Goal: Transaction & Acquisition: Purchase product/service

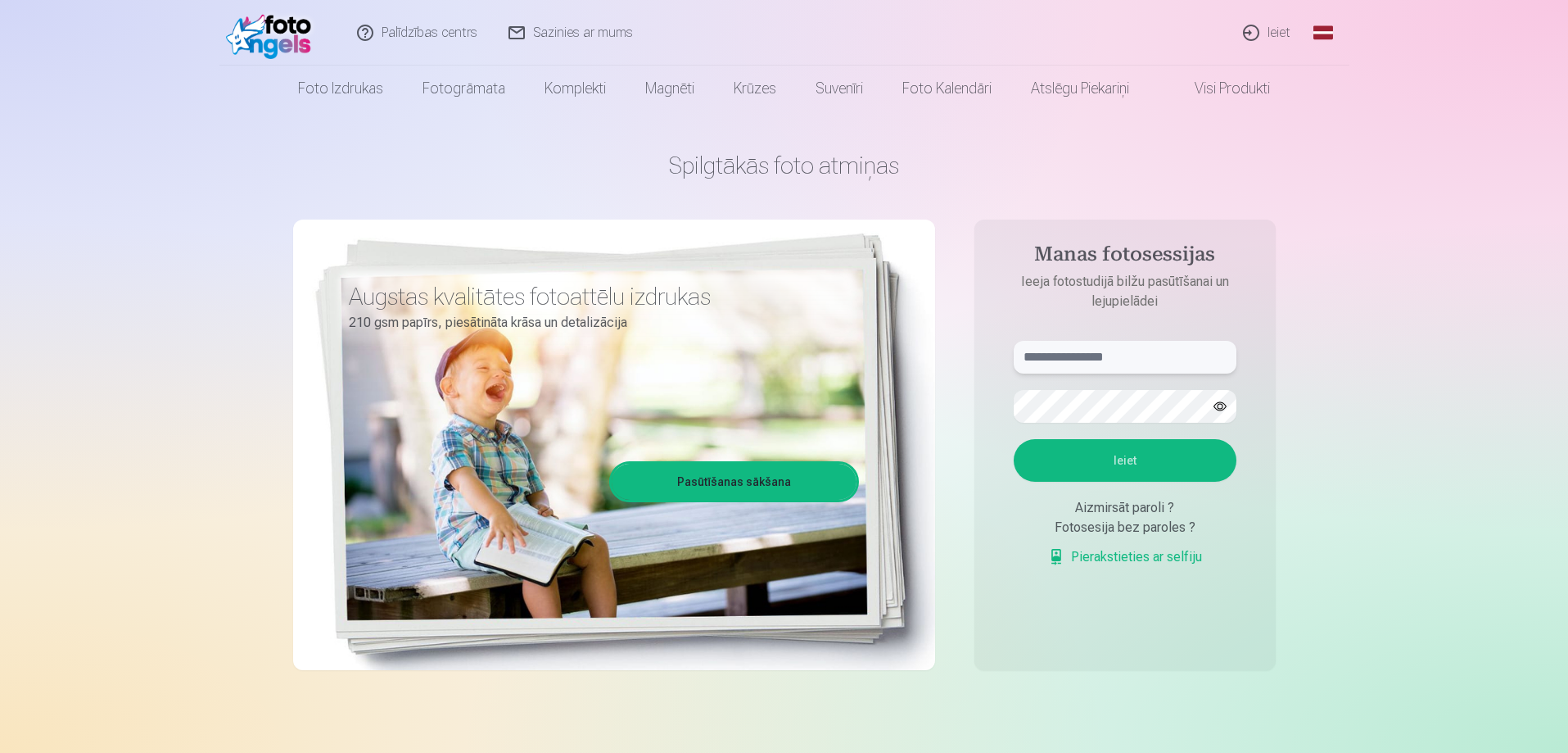
click at [1142, 353] on input "text" at bounding box center [1125, 357] width 223 height 33
type input "**********"
click at [1143, 464] on button "Ieiet" at bounding box center [1125, 460] width 223 height 43
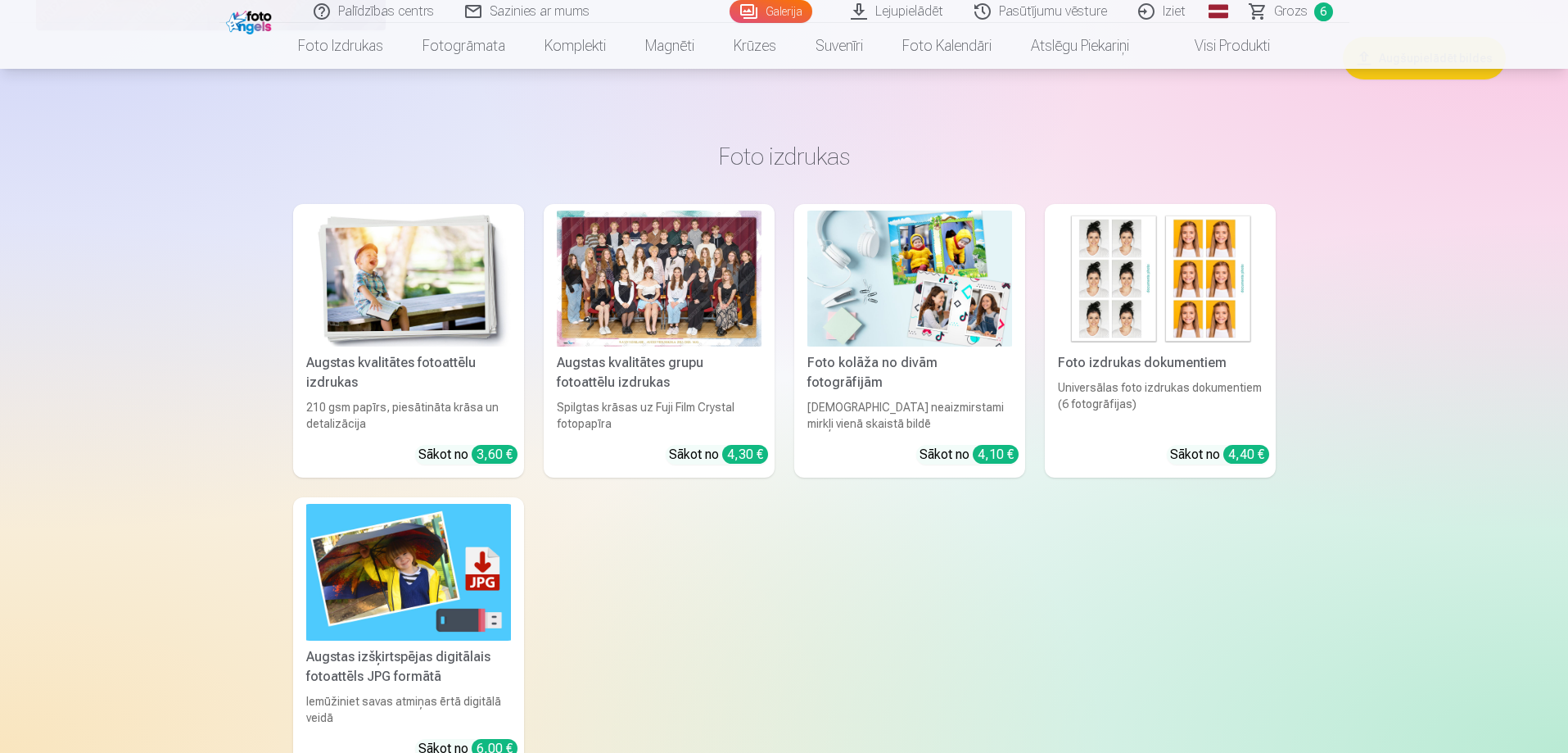
scroll to position [4743, 0]
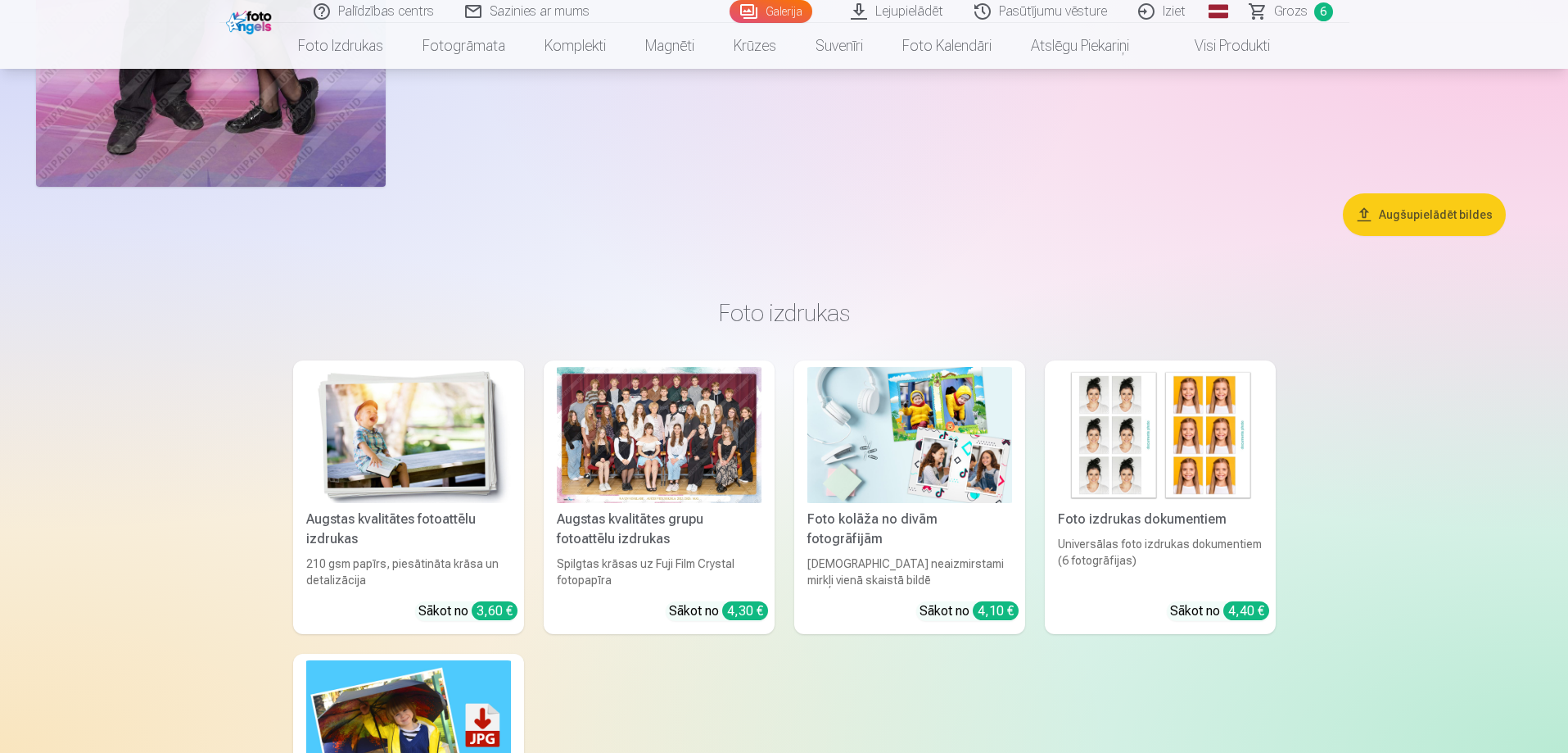
click at [430, 481] on img at bounding box center [408, 435] width 205 height 137
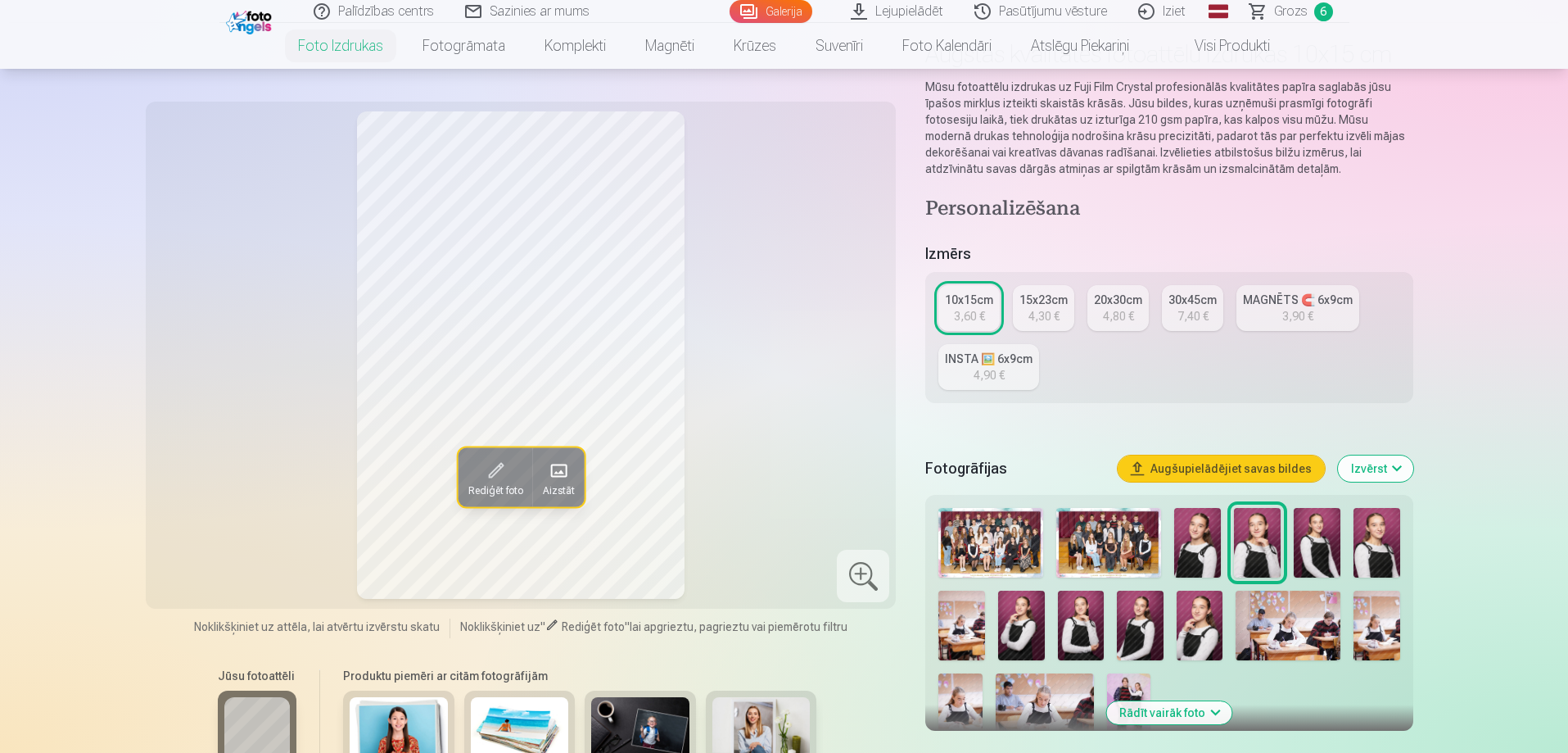
scroll to position [163, 0]
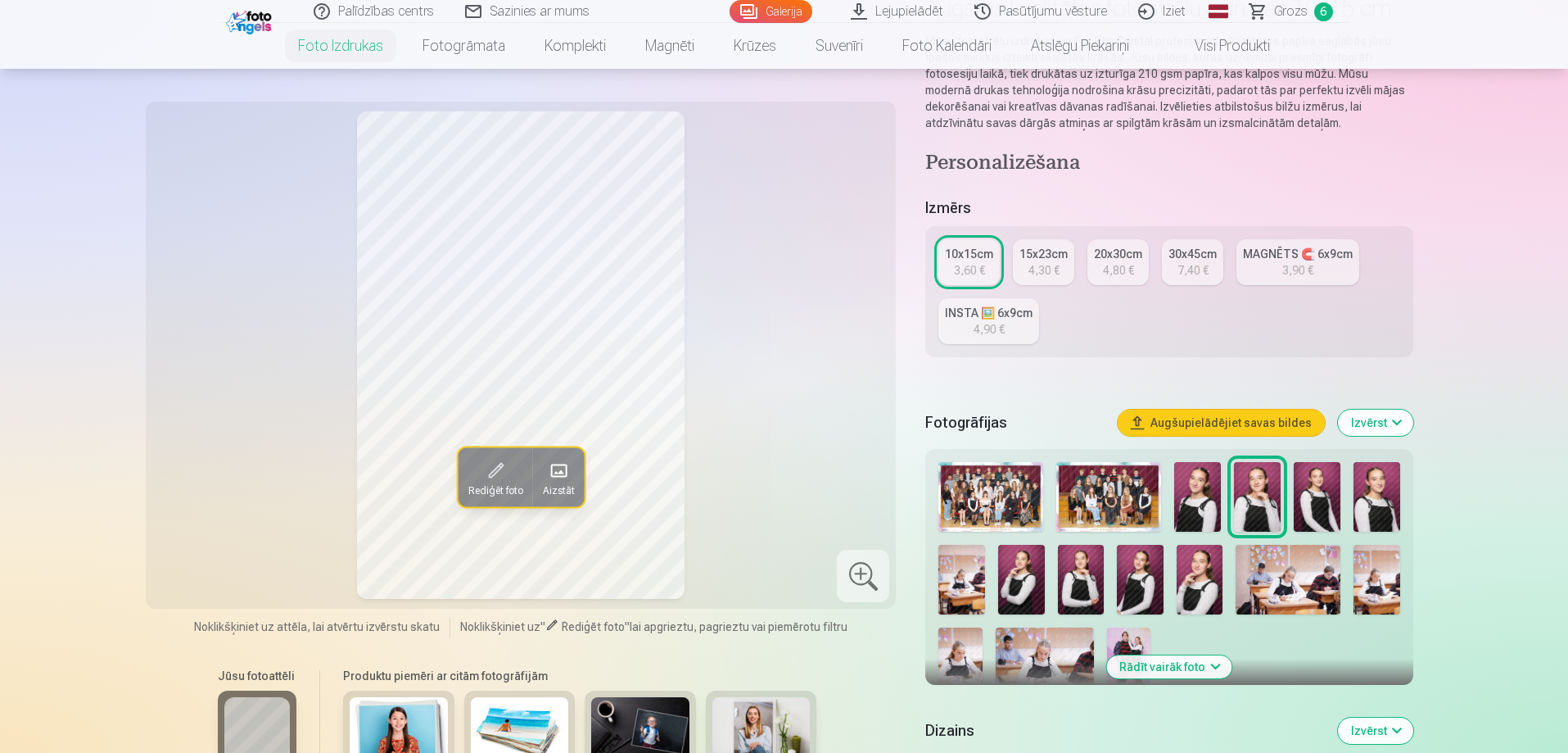
click at [1208, 494] on img at bounding box center [1198, 496] width 47 height 69
click at [1202, 587] on img at bounding box center [1200, 579] width 47 height 69
click at [1125, 583] on img at bounding box center [1140, 579] width 47 height 69
click at [1080, 583] on img at bounding box center [1081, 579] width 47 height 69
click at [1016, 583] on img at bounding box center [1021, 579] width 47 height 69
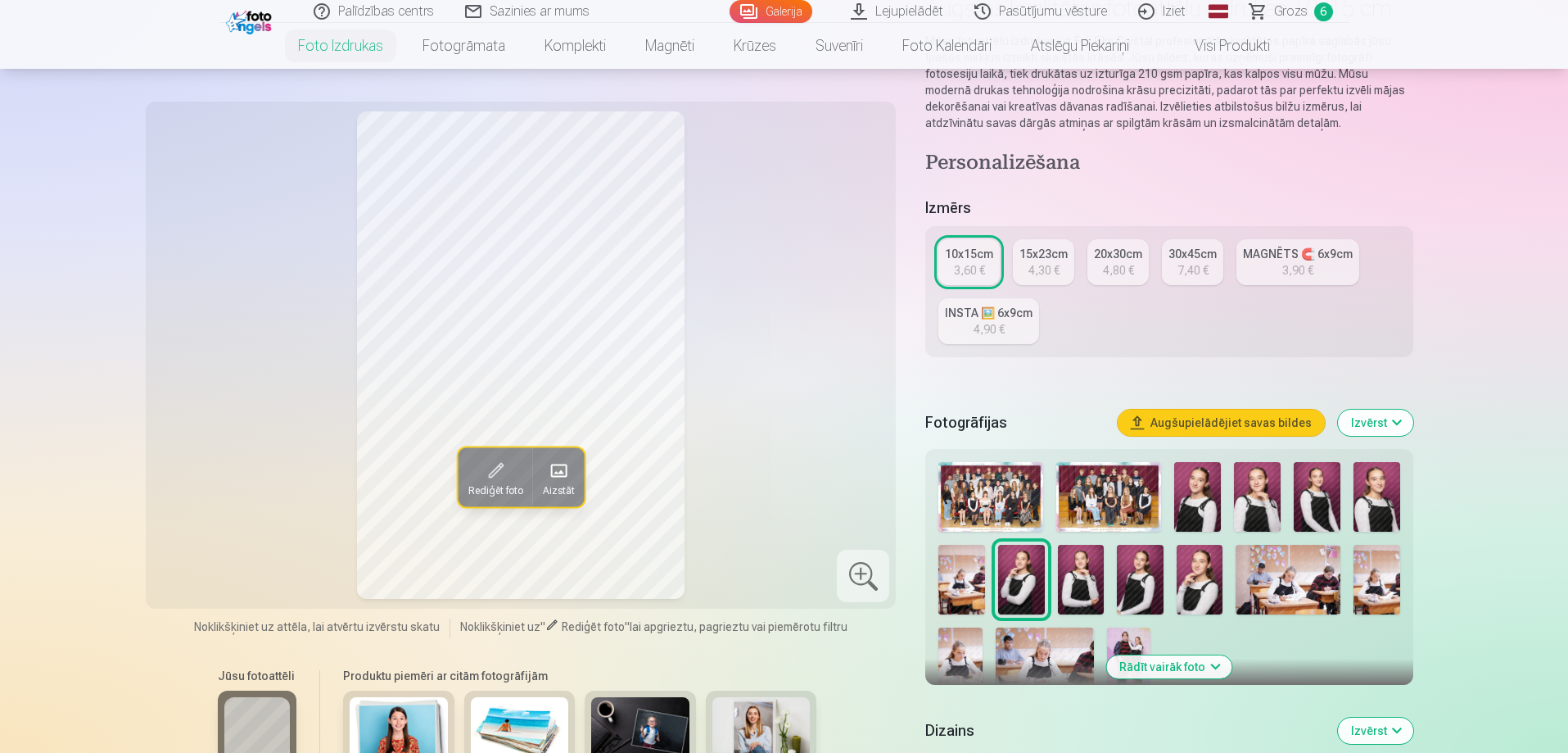
click at [1088, 586] on img at bounding box center [1081, 579] width 47 height 69
click at [960, 589] on img at bounding box center [962, 579] width 47 height 69
click at [1306, 583] on img at bounding box center [1287, 579] width 104 height 69
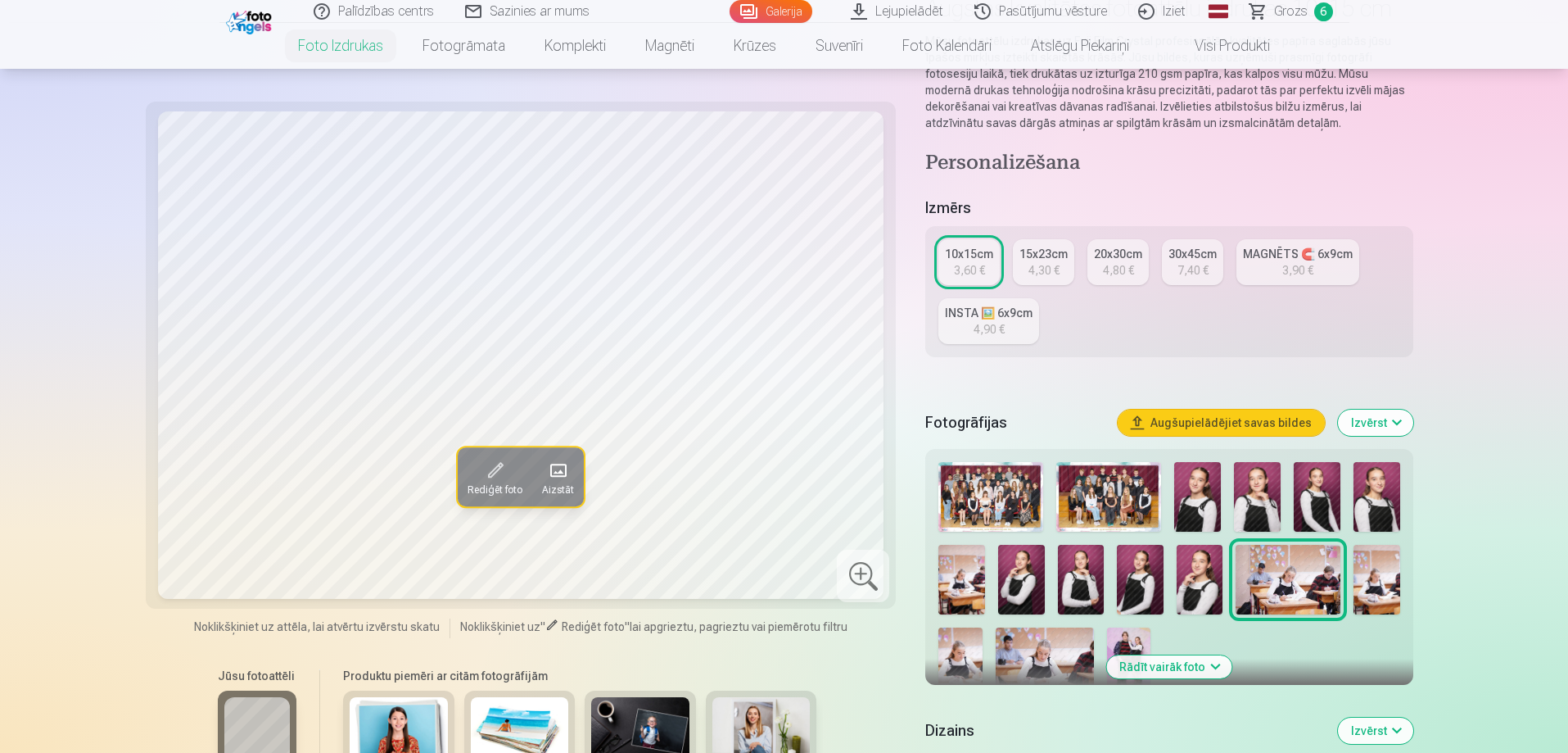
click at [1056, 265] on div "4,30 €" at bounding box center [1043, 270] width 31 height 16
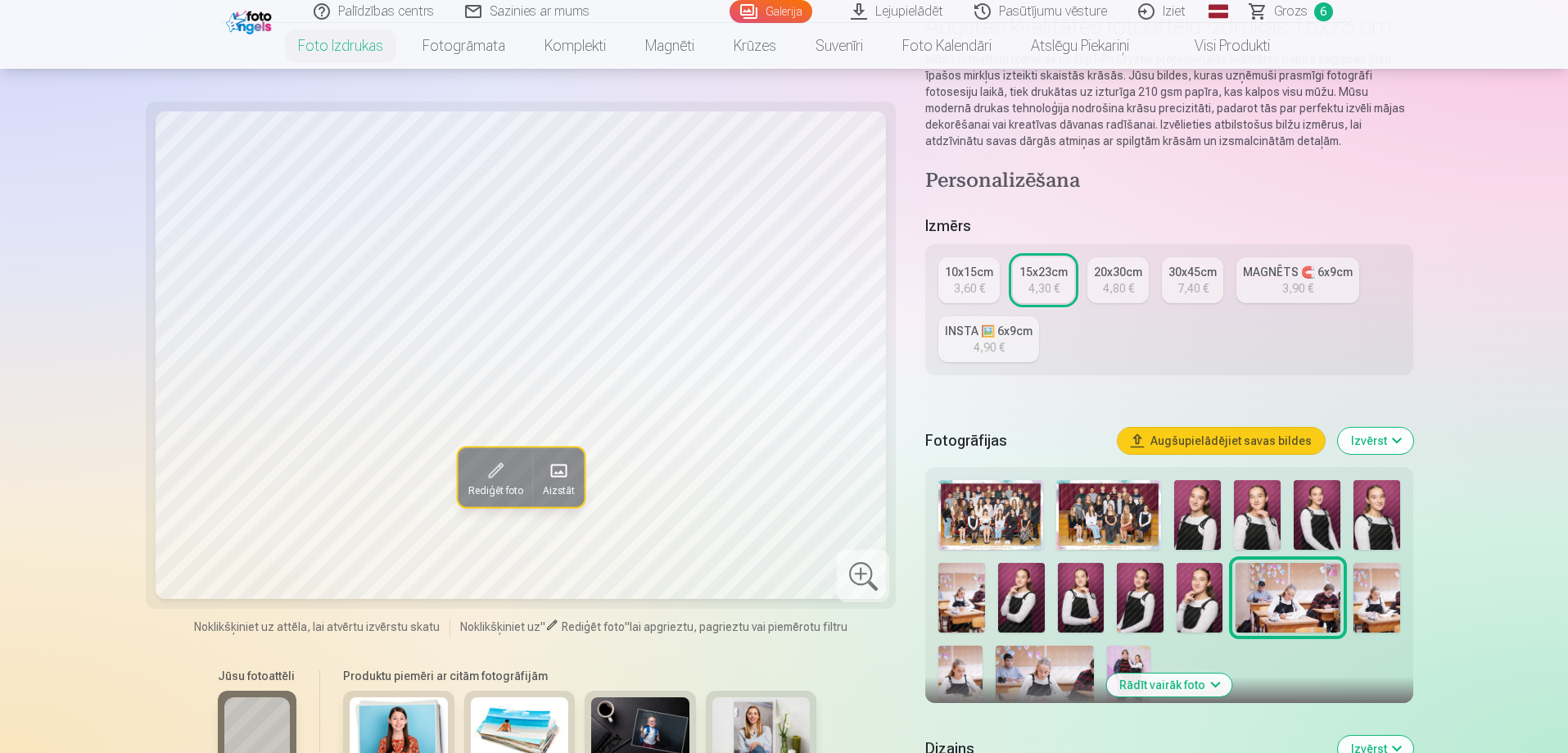
scroll to position [246, 0]
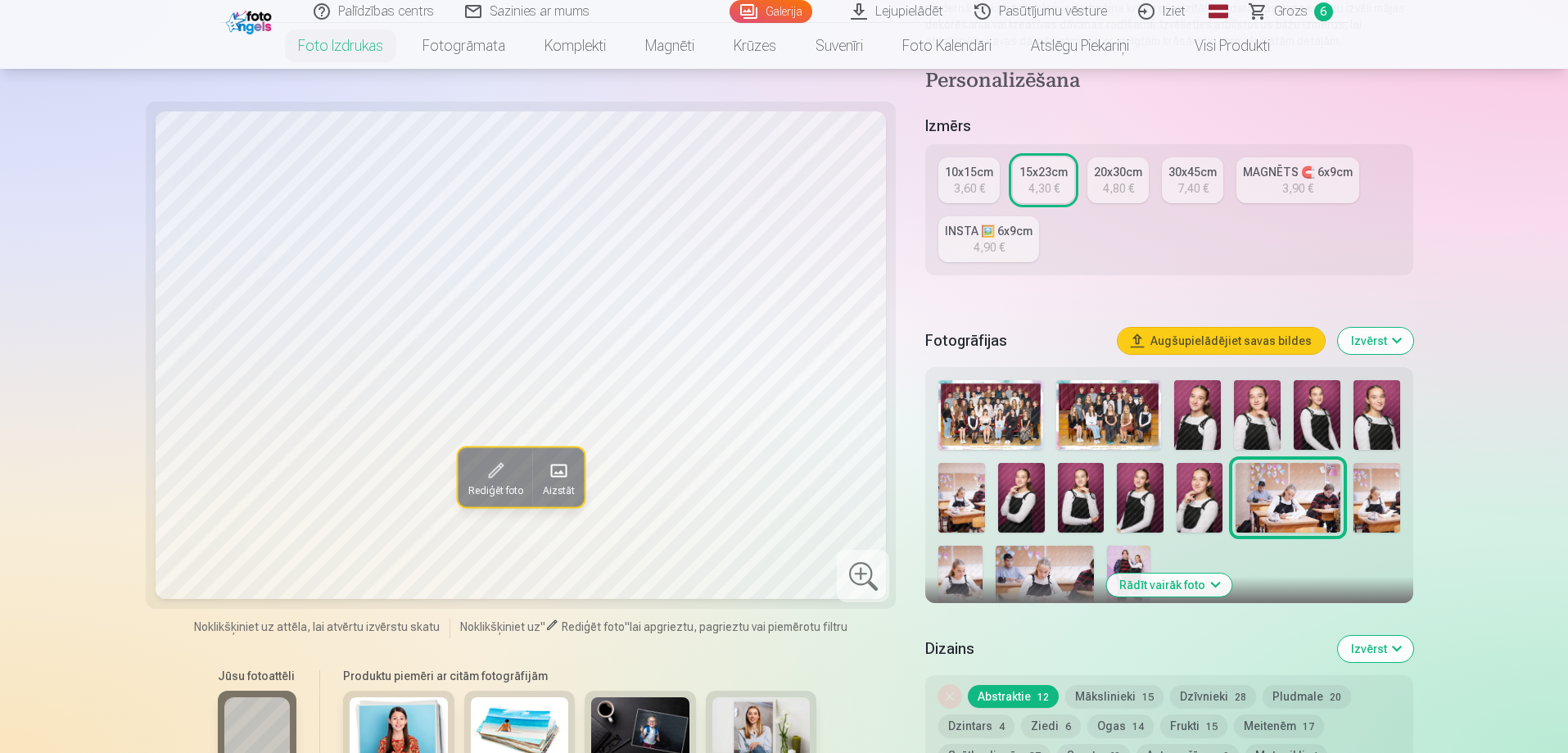
click at [1019, 577] on img at bounding box center [1045, 578] width 99 height 66
click at [960, 576] on img at bounding box center [960, 578] width 44 height 66
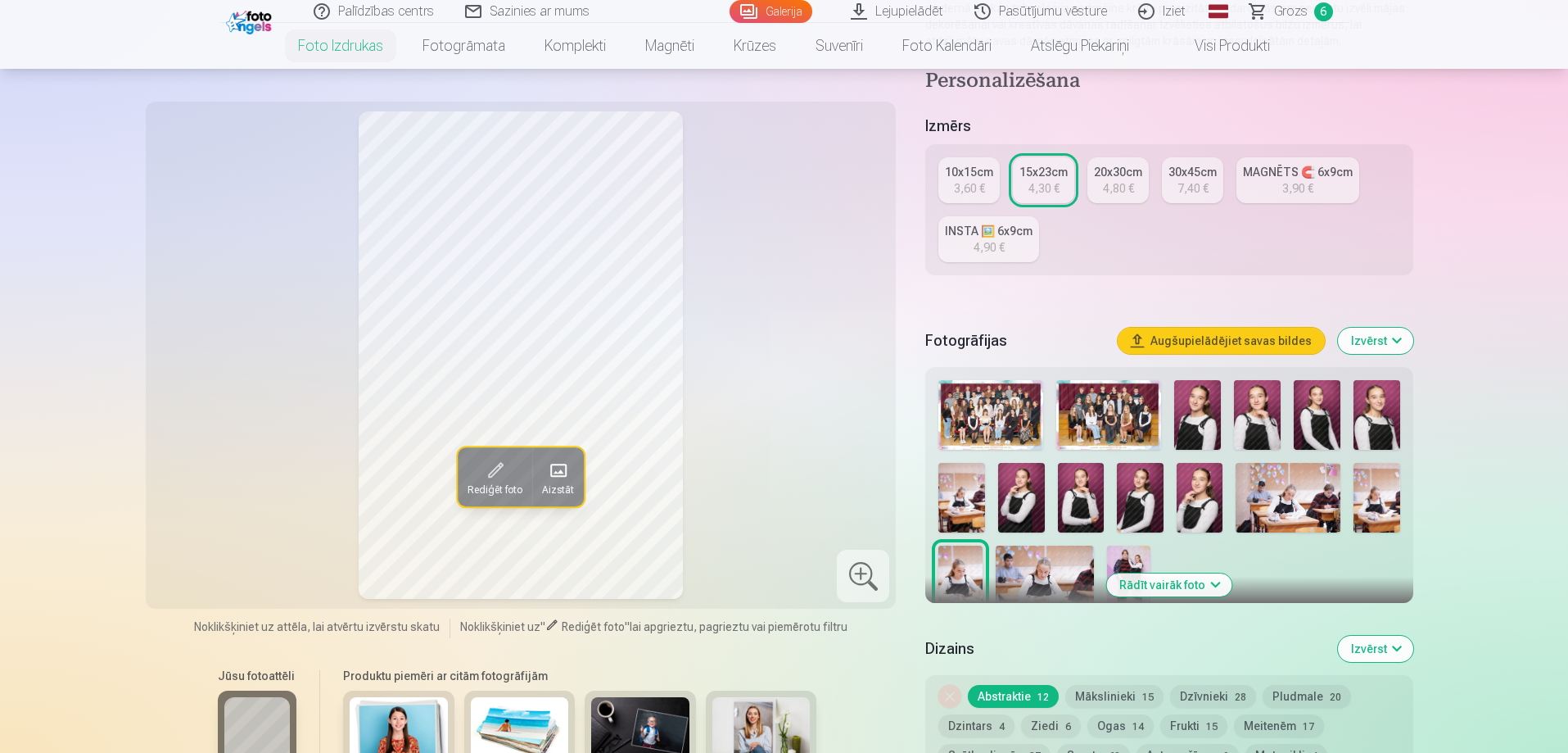
click at [1130, 559] on img at bounding box center [1128, 578] width 44 height 66
click at [1128, 554] on img at bounding box center [1128, 578] width 44 height 66
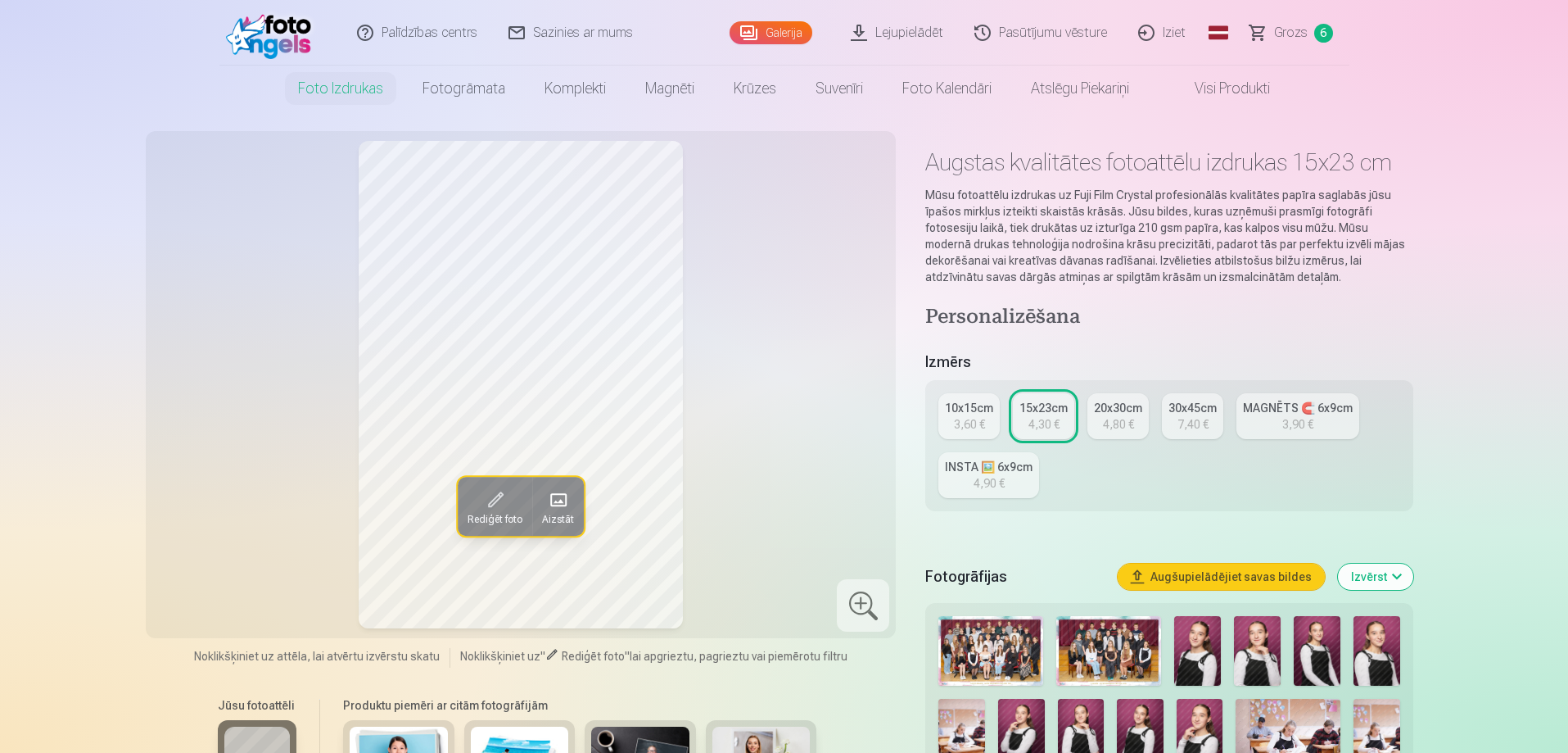
scroll to position [0, 0]
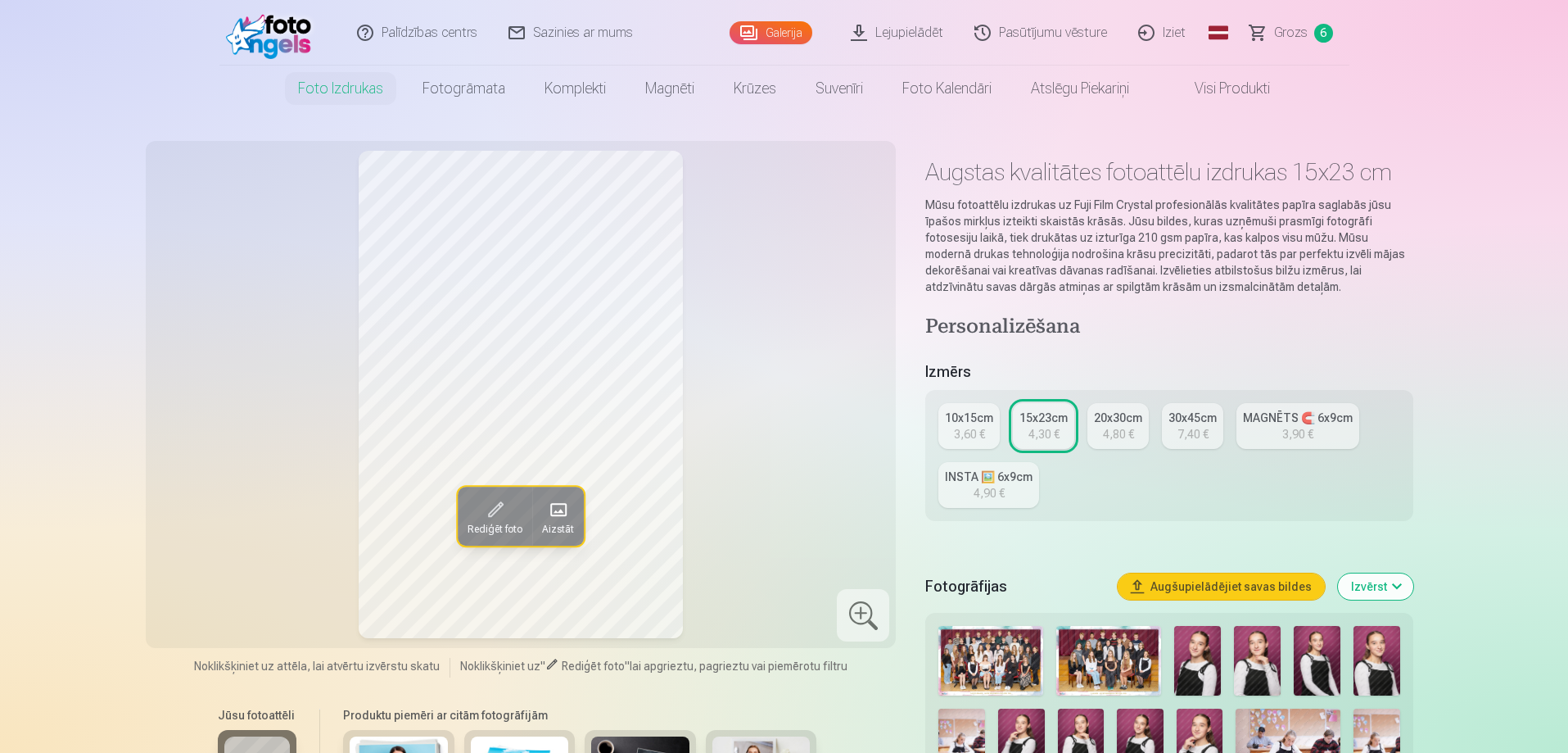
click at [1050, 418] on div "15x23cm" at bounding box center [1043, 417] width 48 height 16
click at [1317, 31] on span "6" at bounding box center [1323, 33] width 19 height 19
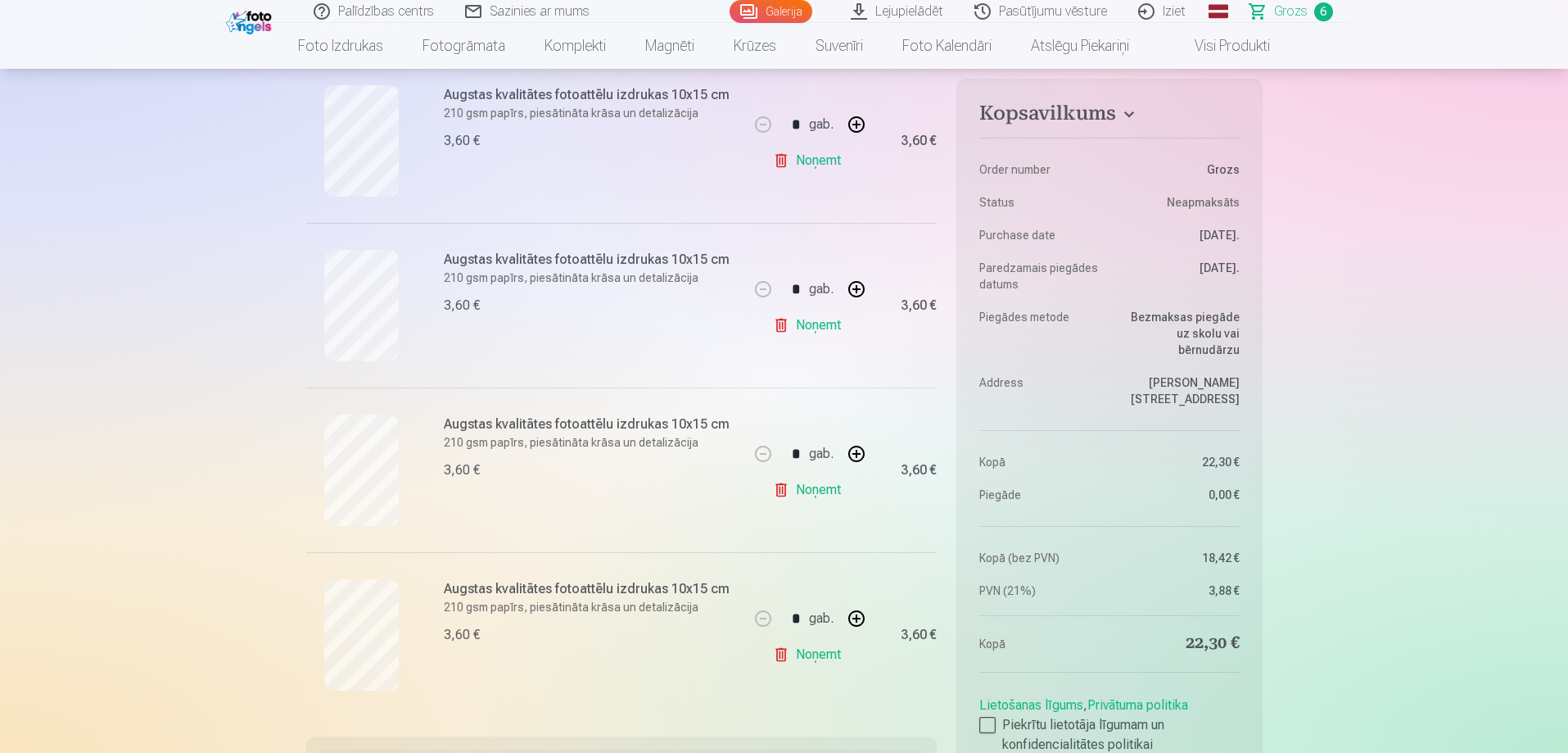
scroll to position [737, 0]
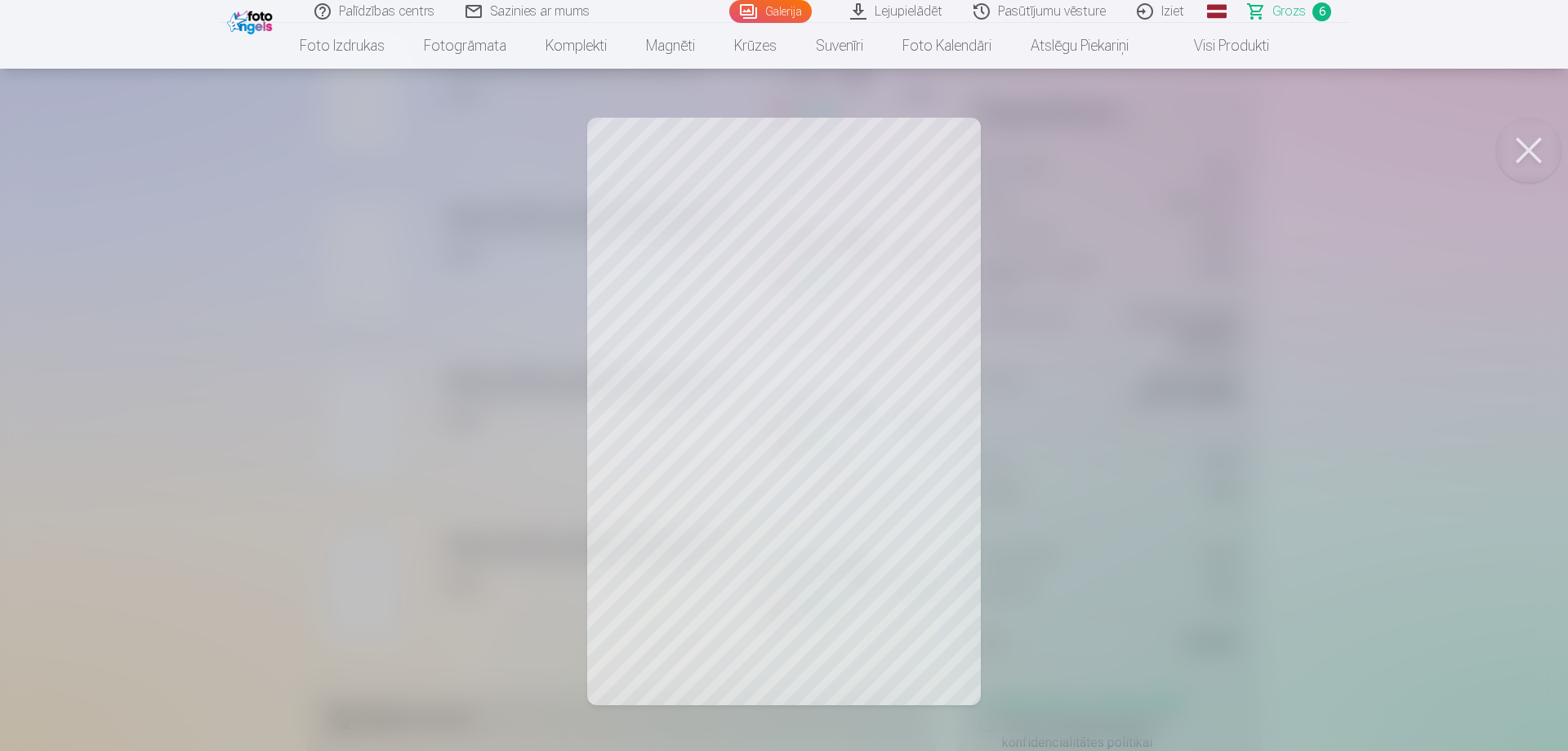
click at [1512, 151] on button at bounding box center [1529, 151] width 66 height 66
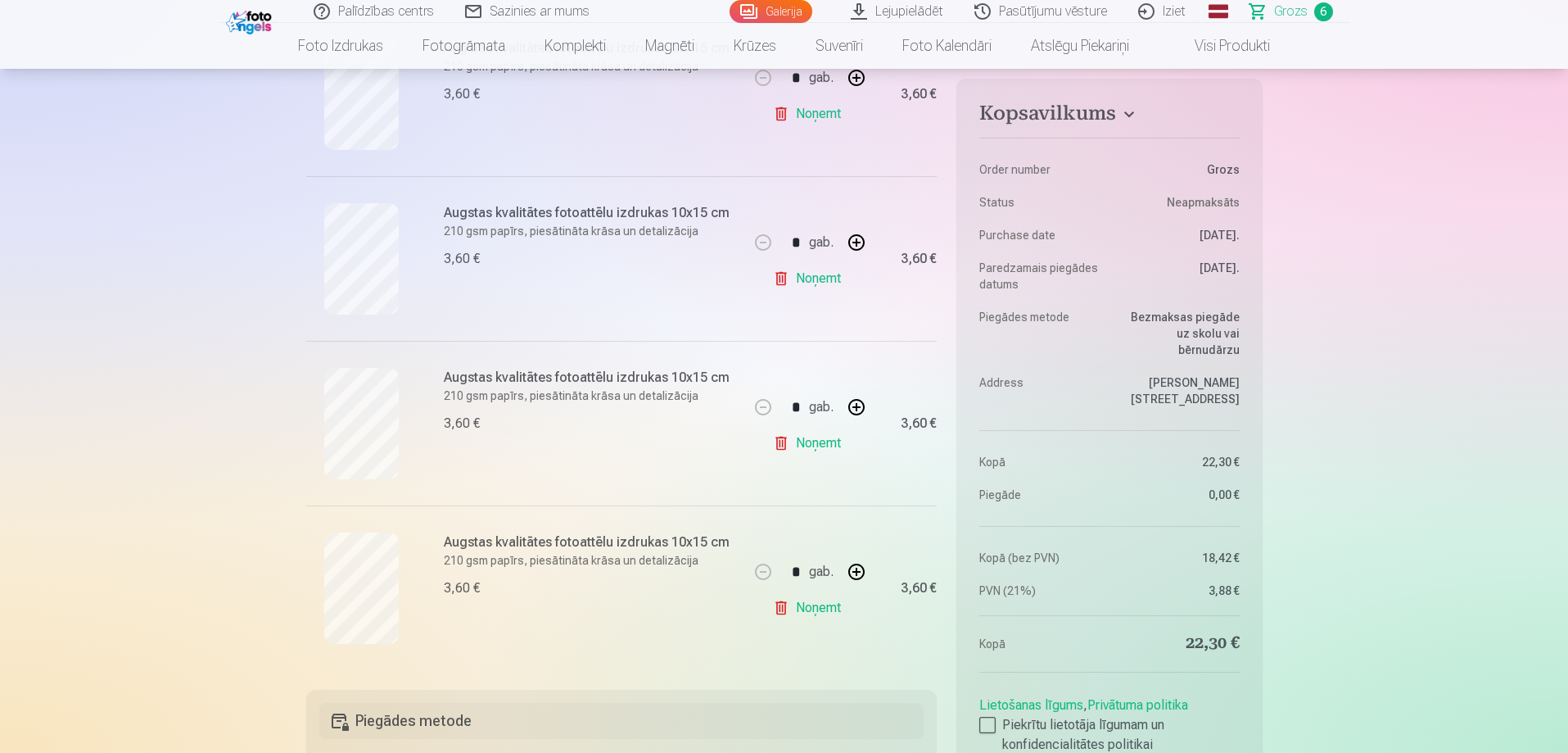
click at [780, 609] on link "Noņemt" at bounding box center [811, 607] width 75 height 33
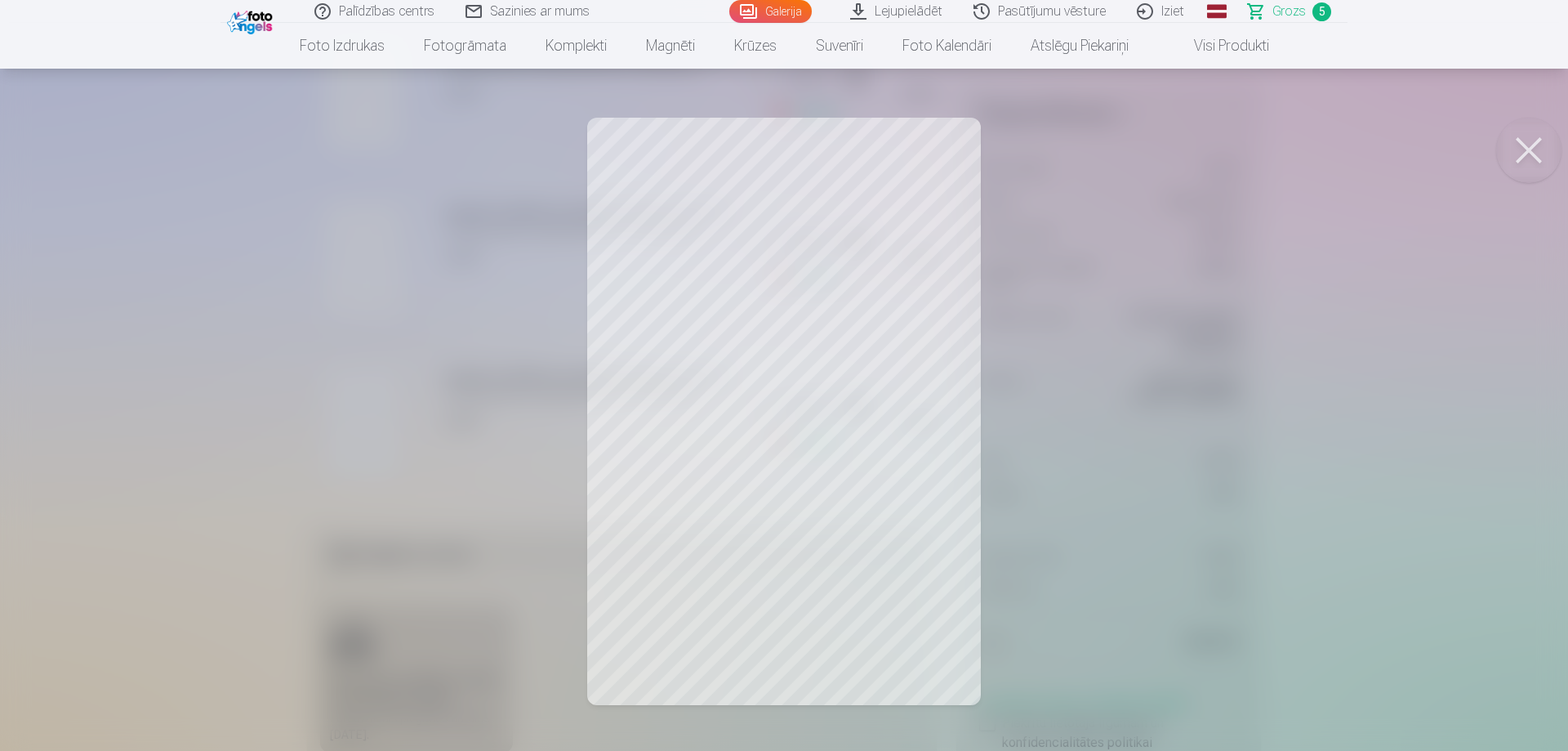
click at [1208, 117] on div at bounding box center [784, 376] width 1568 height 751
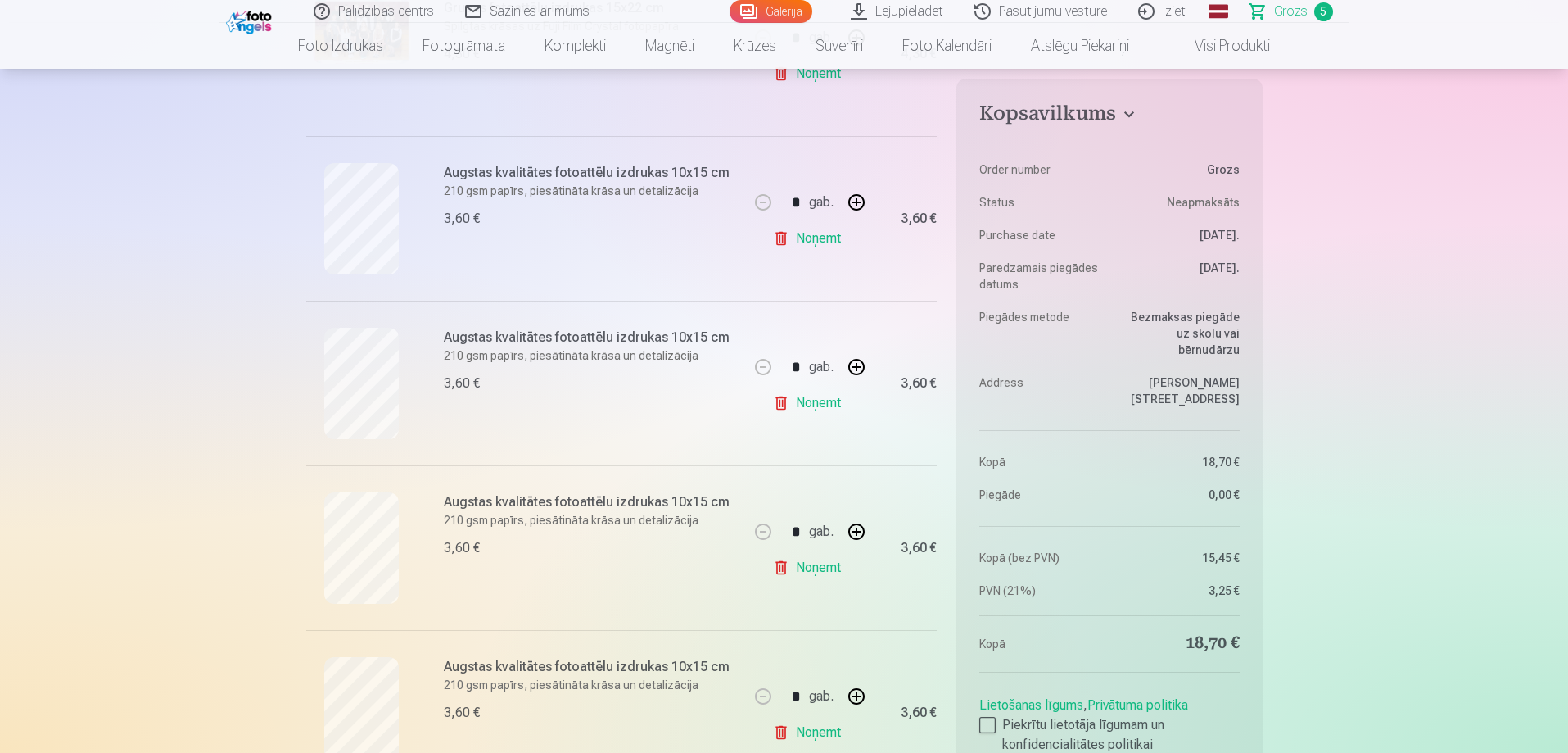
scroll to position [409, 0]
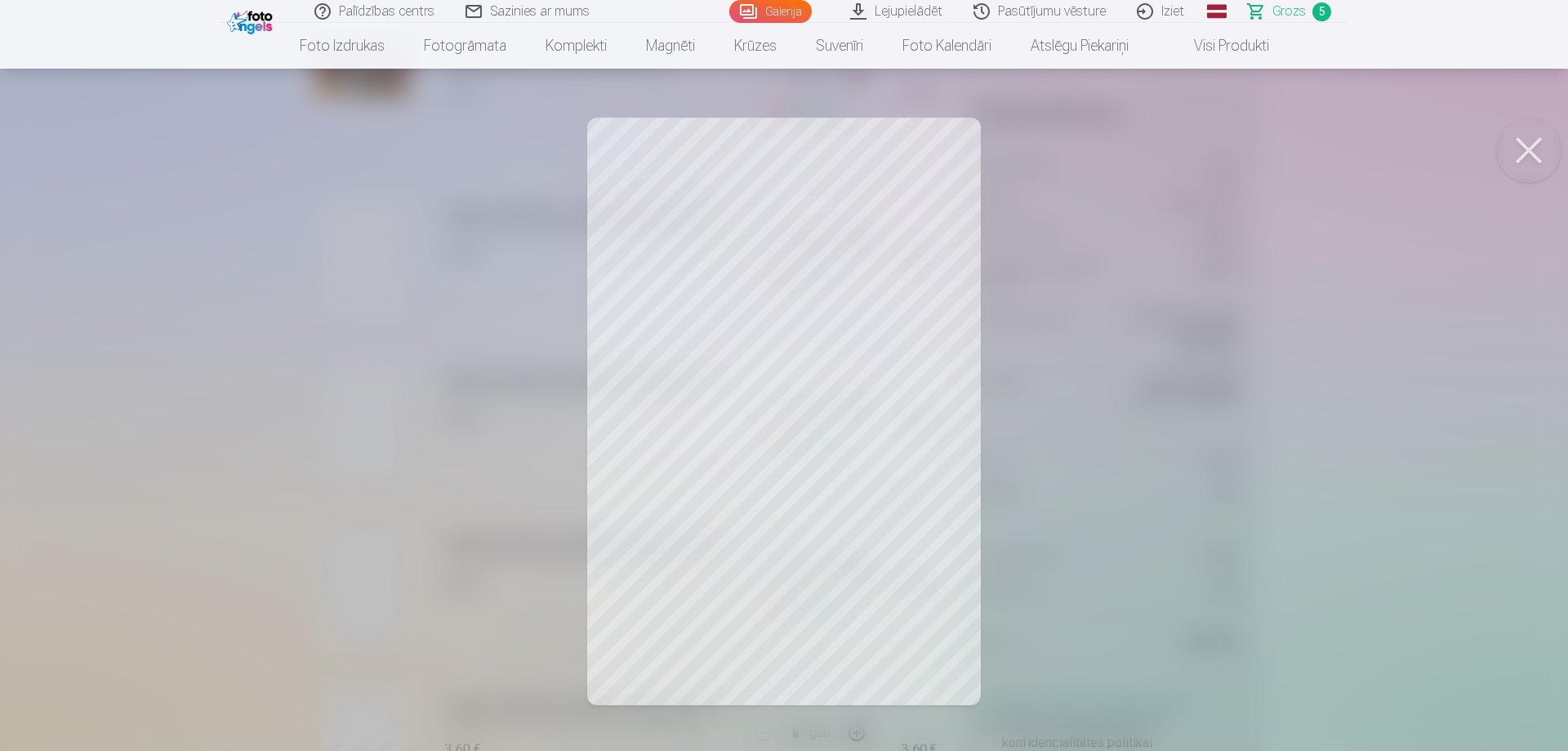
click at [469, 152] on div at bounding box center [784, 376] width 1568 height 751
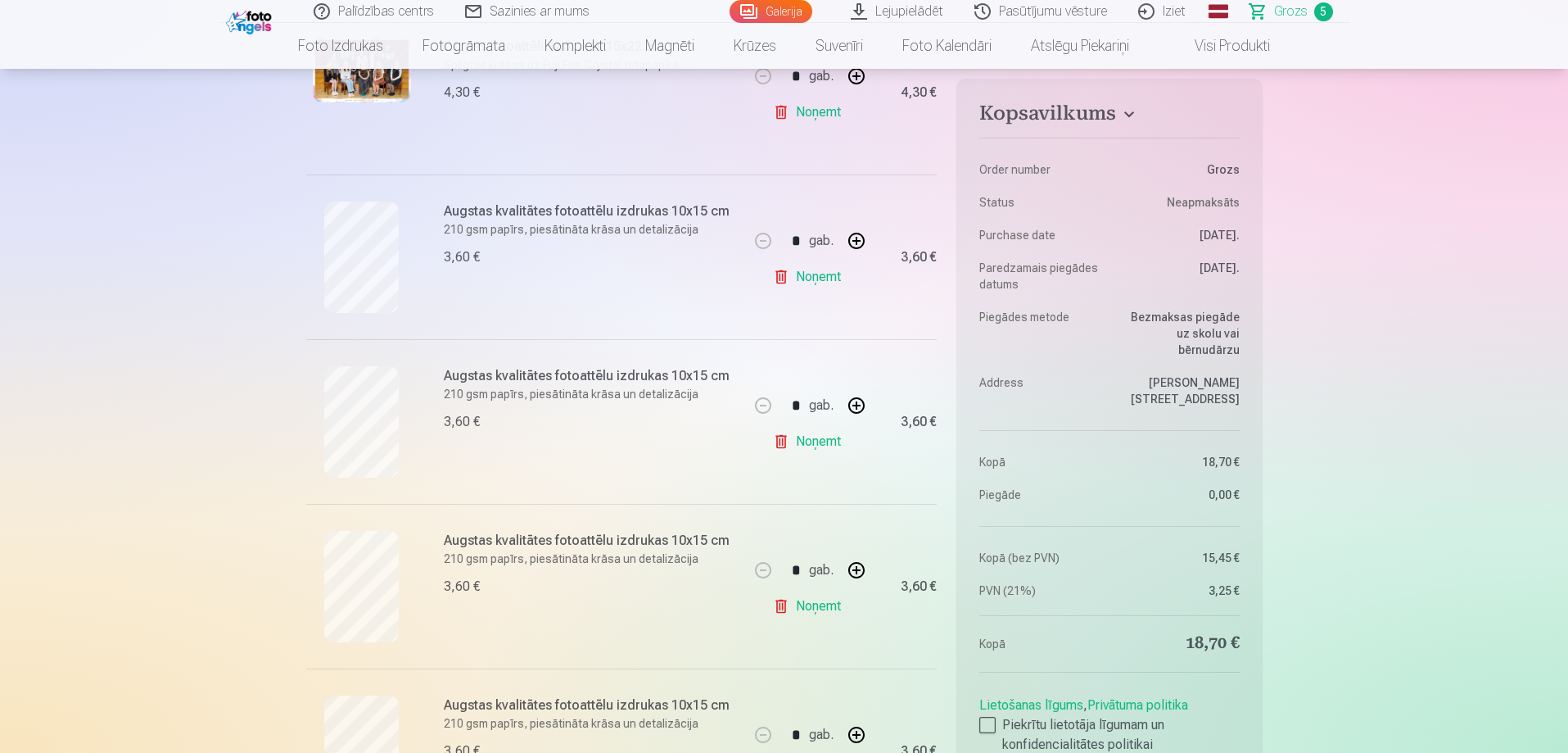
click at [785, 273] on link "Noņemt" at bounding box center [811, 276] width 75 height 33
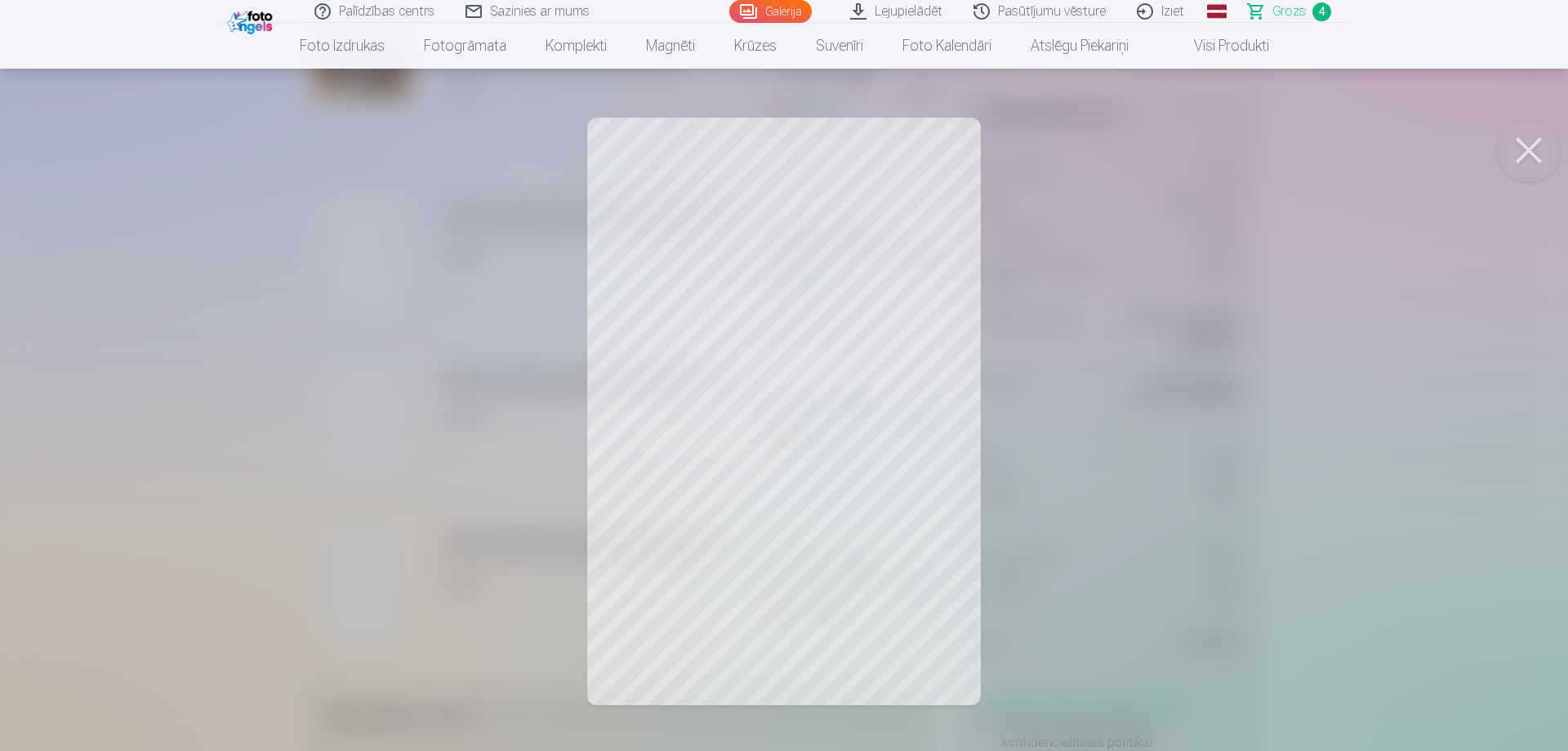
drag, startPoint x: 1525, startPoint y: 154, endPoint x: 1516, endPoint y: 156, distance: 9.2
click at [1526, 155] on button at bounding box center [1529, 151] width 66 height 66
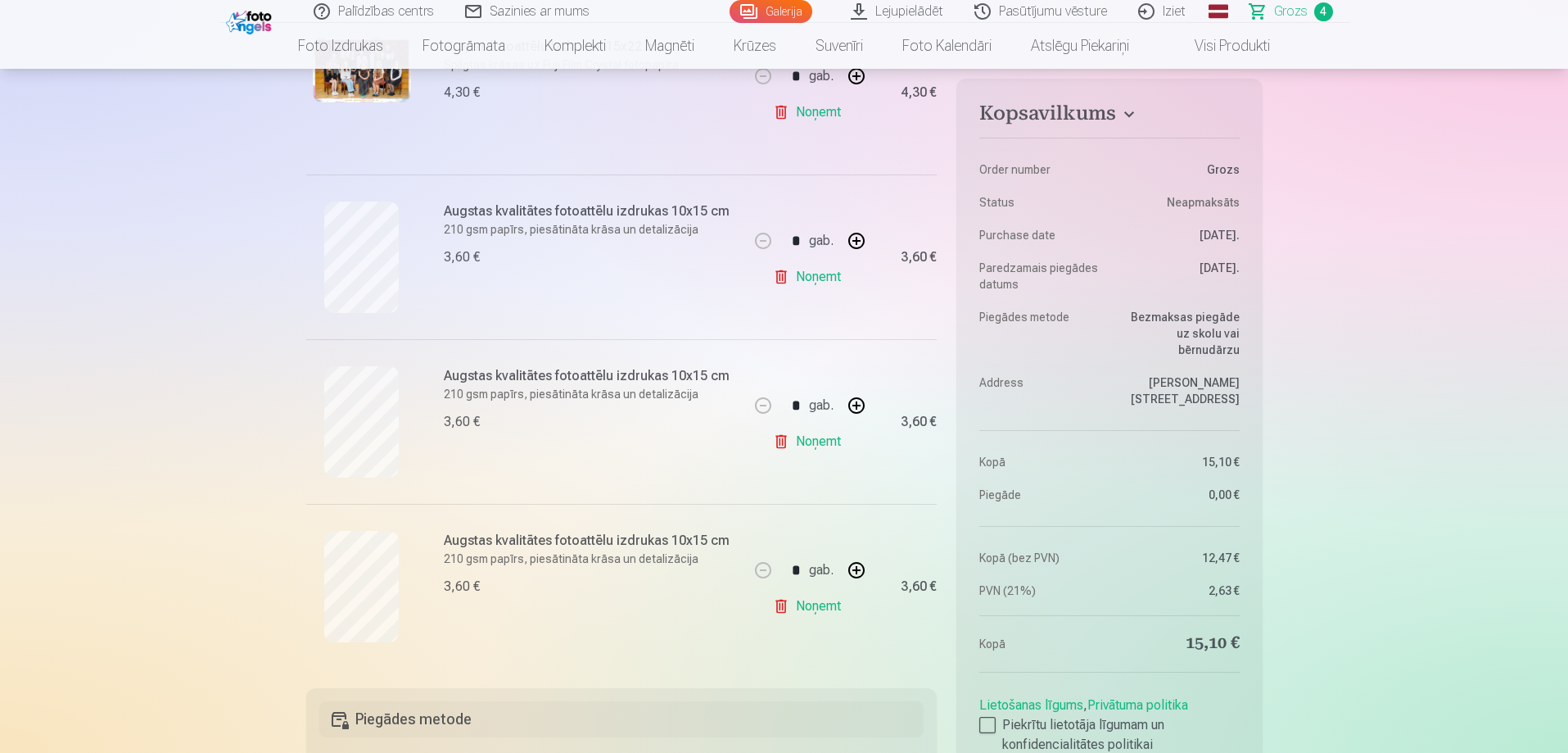
click at [813, 606] on link "Noņemt" at bounding box center [811, 606] width 75 height 33
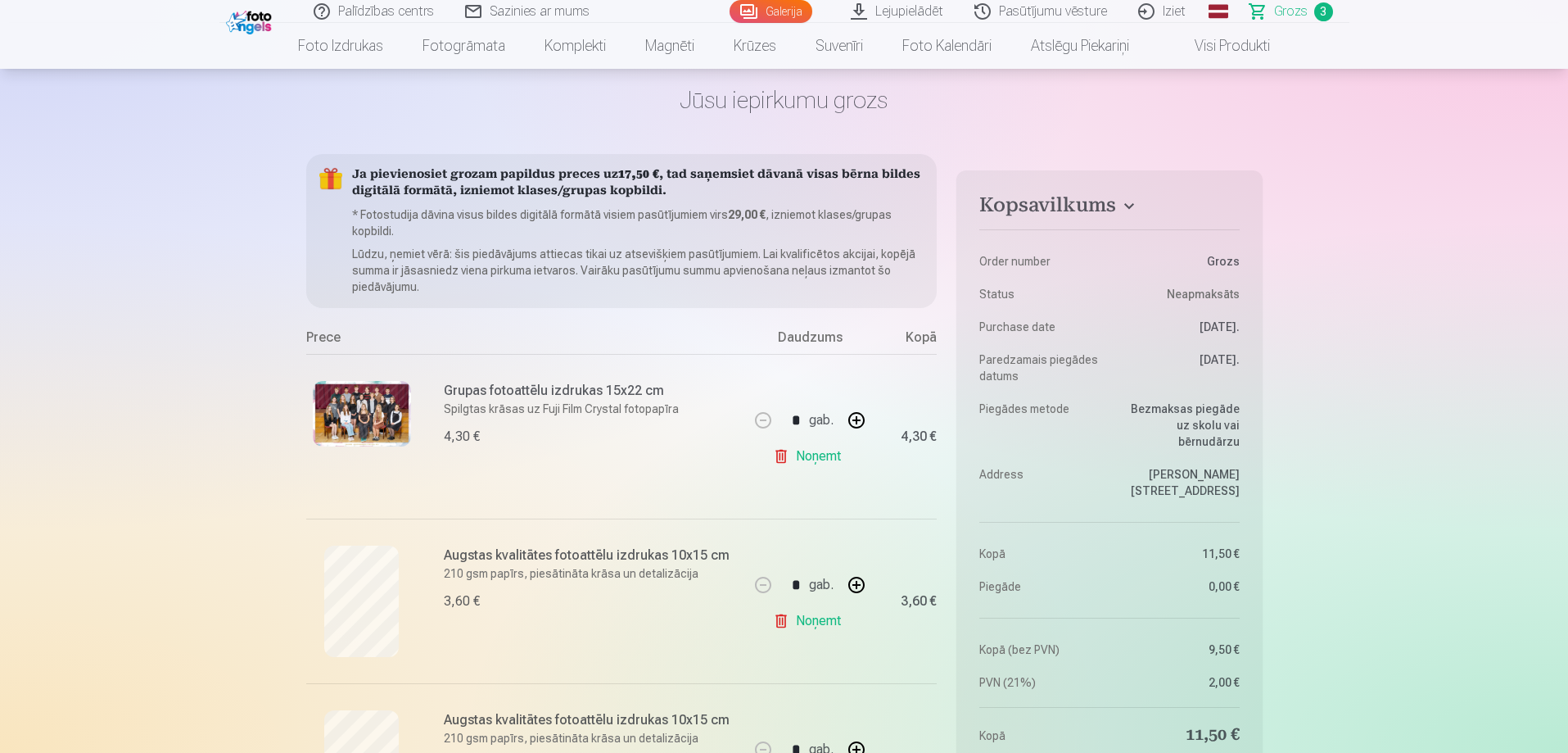
scroll to position [0, 0]
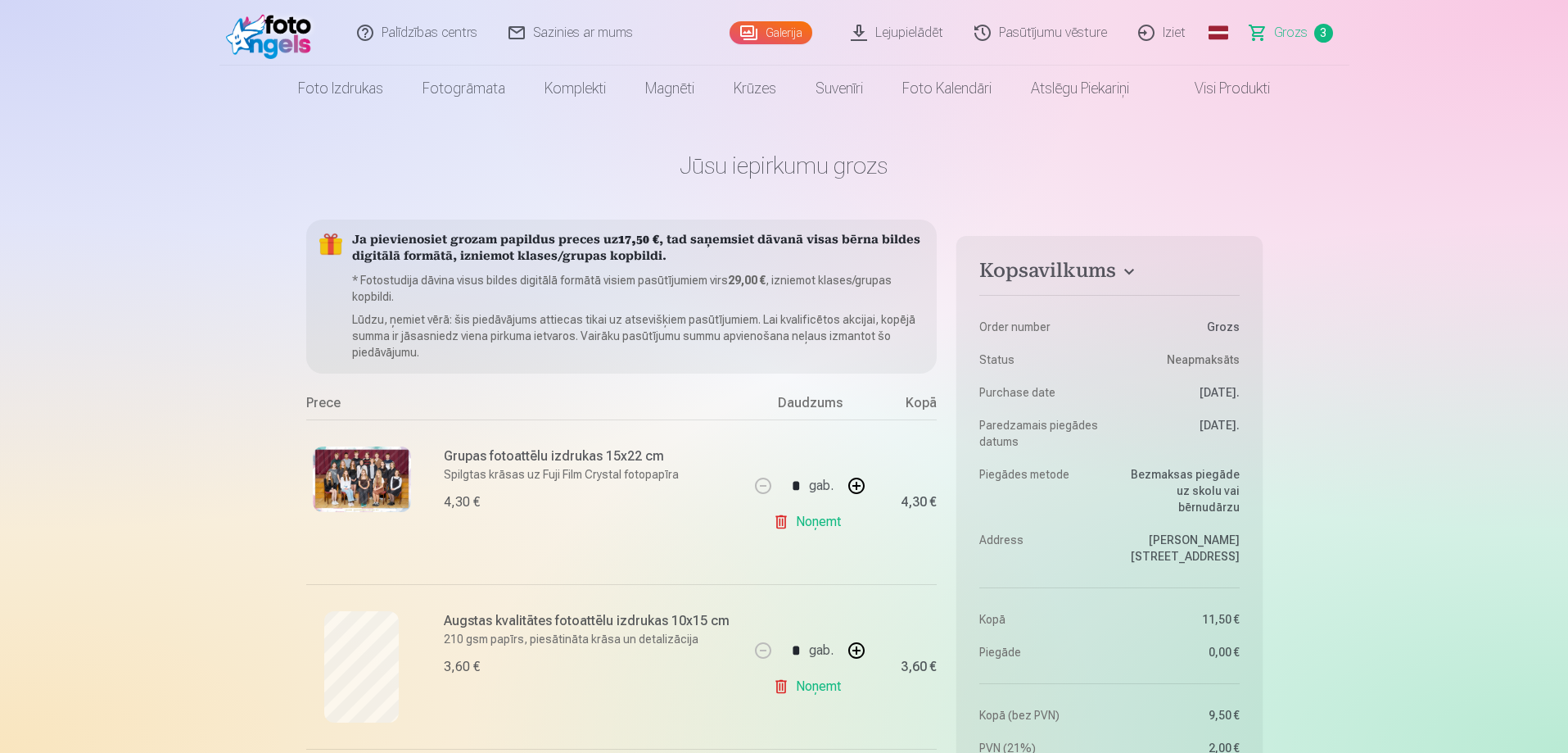
click at [780, 33] on link "Galerija" at bounding box center [771, 33] width 83 height 23
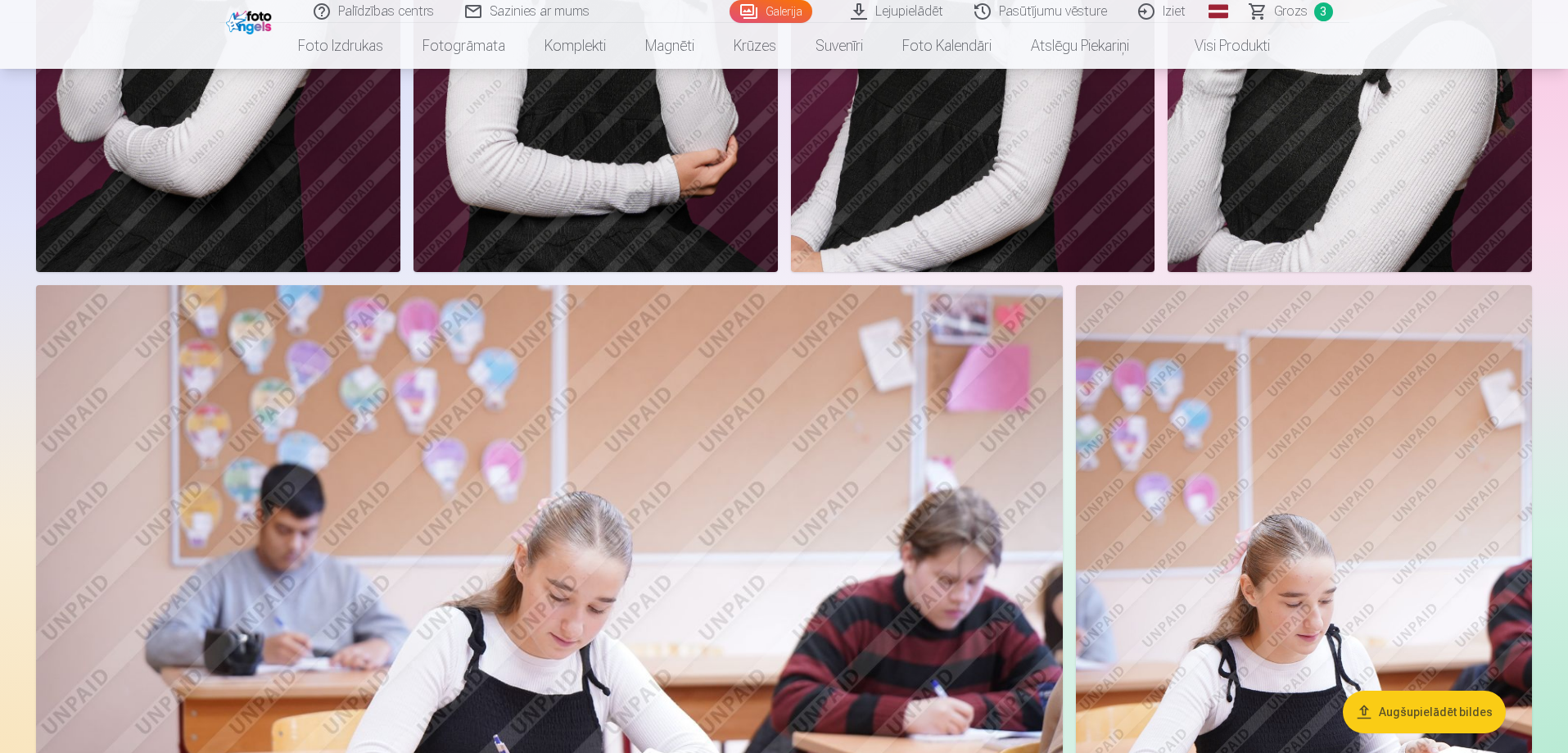
scroll to position [2948, 0]
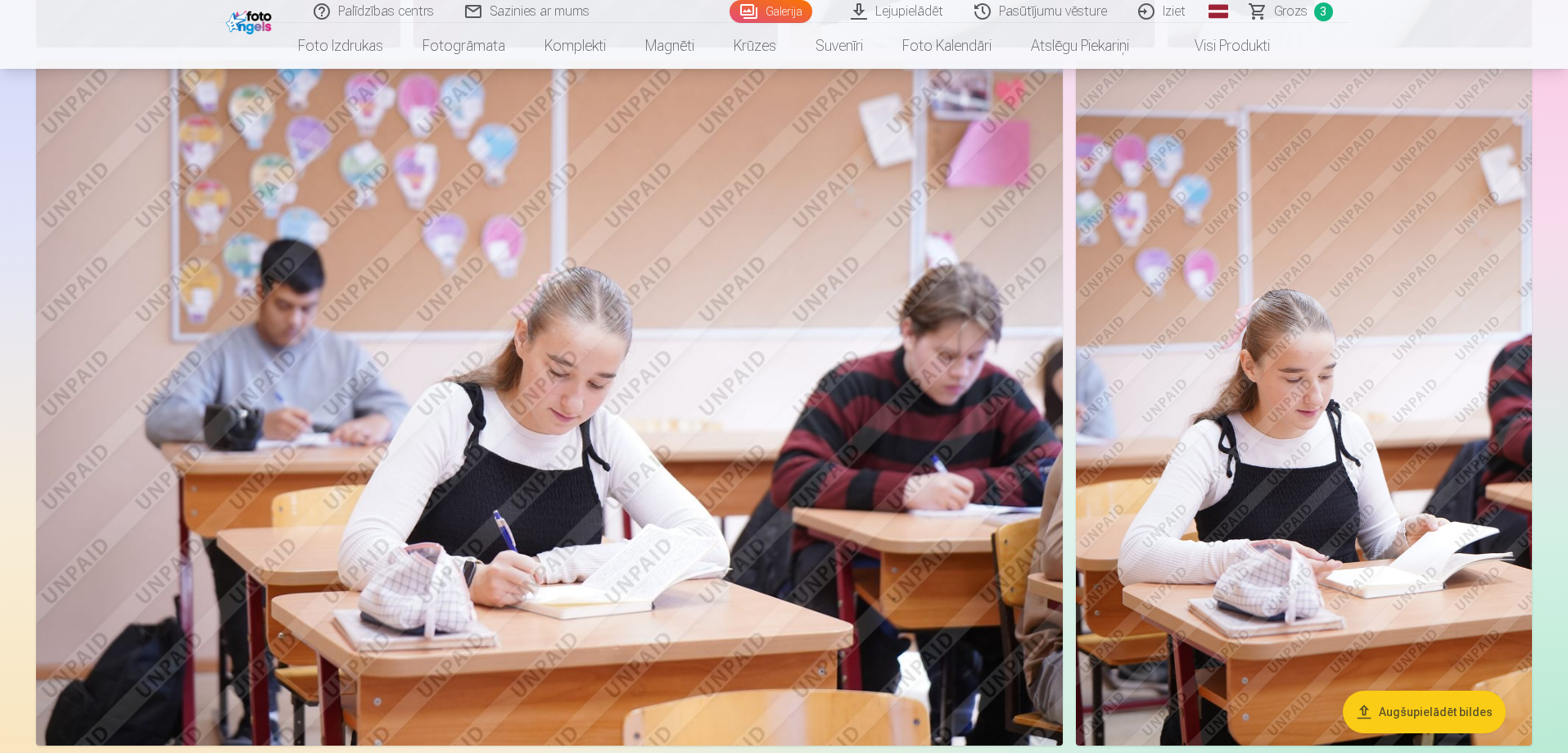
click at [749, 368] on img at bounding box center [550, 402] width 1027 height 685
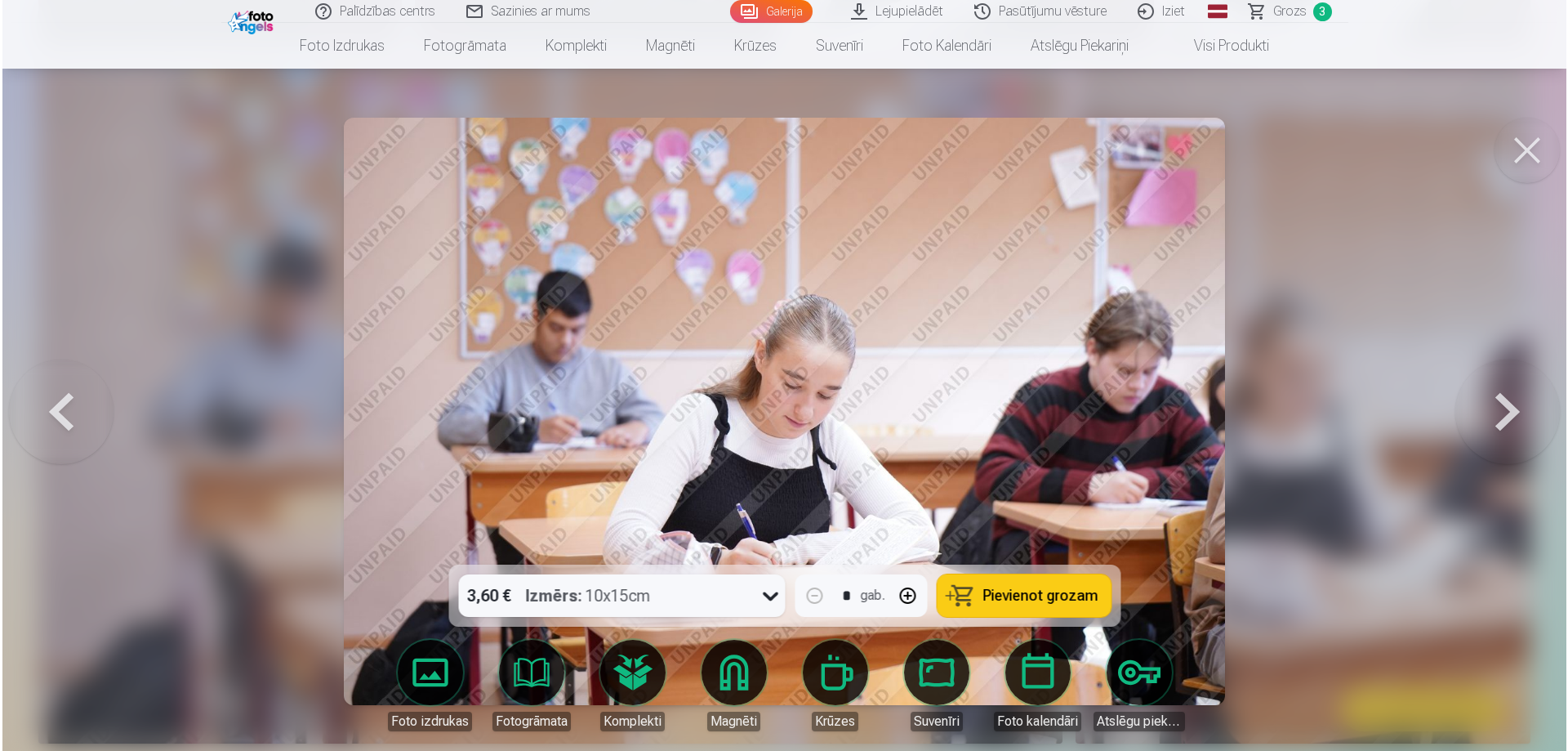
scroll to position [2946, 0]
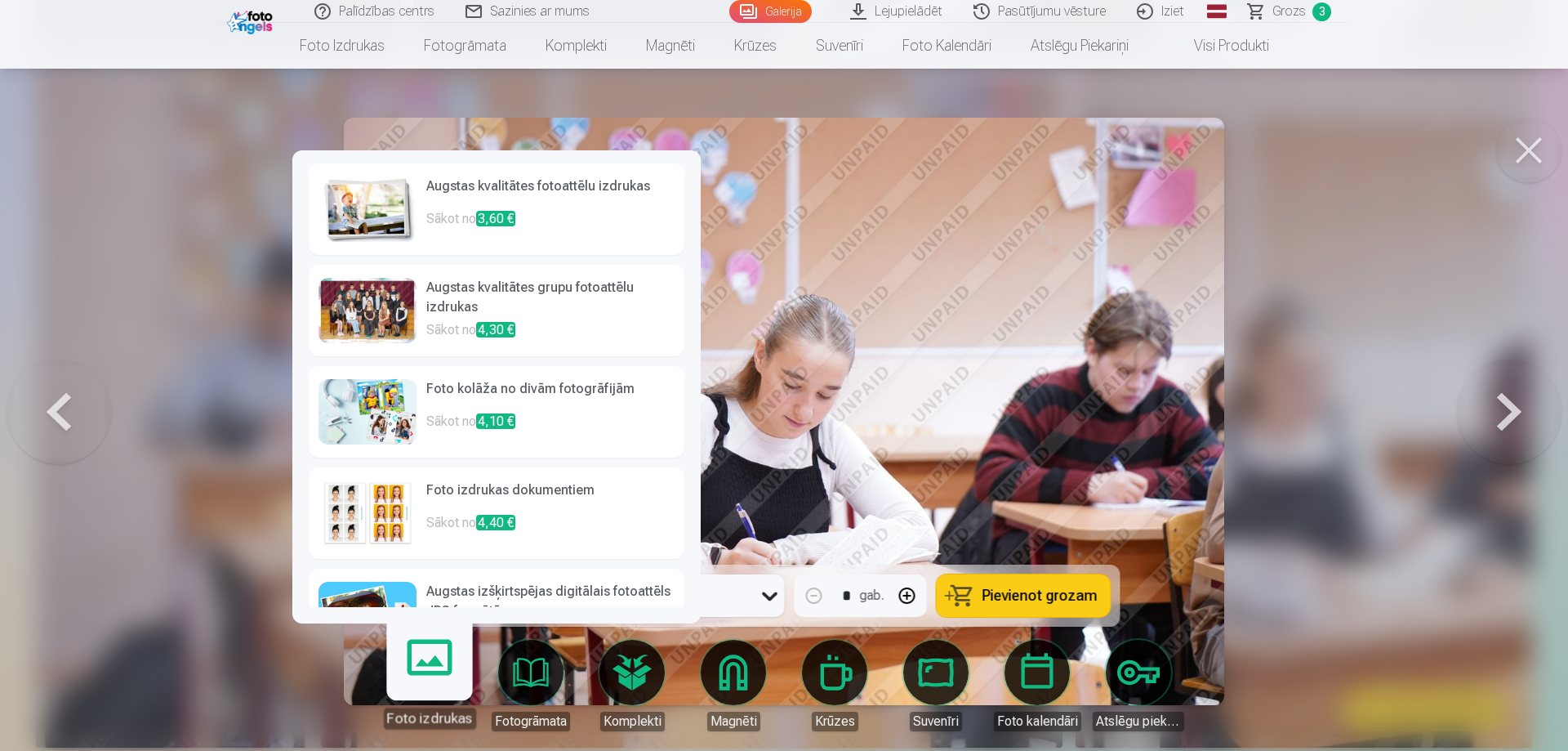
click at [436, 666] on link "Foto izdrukas" at bounding box center [429, 677] width 100 height 100
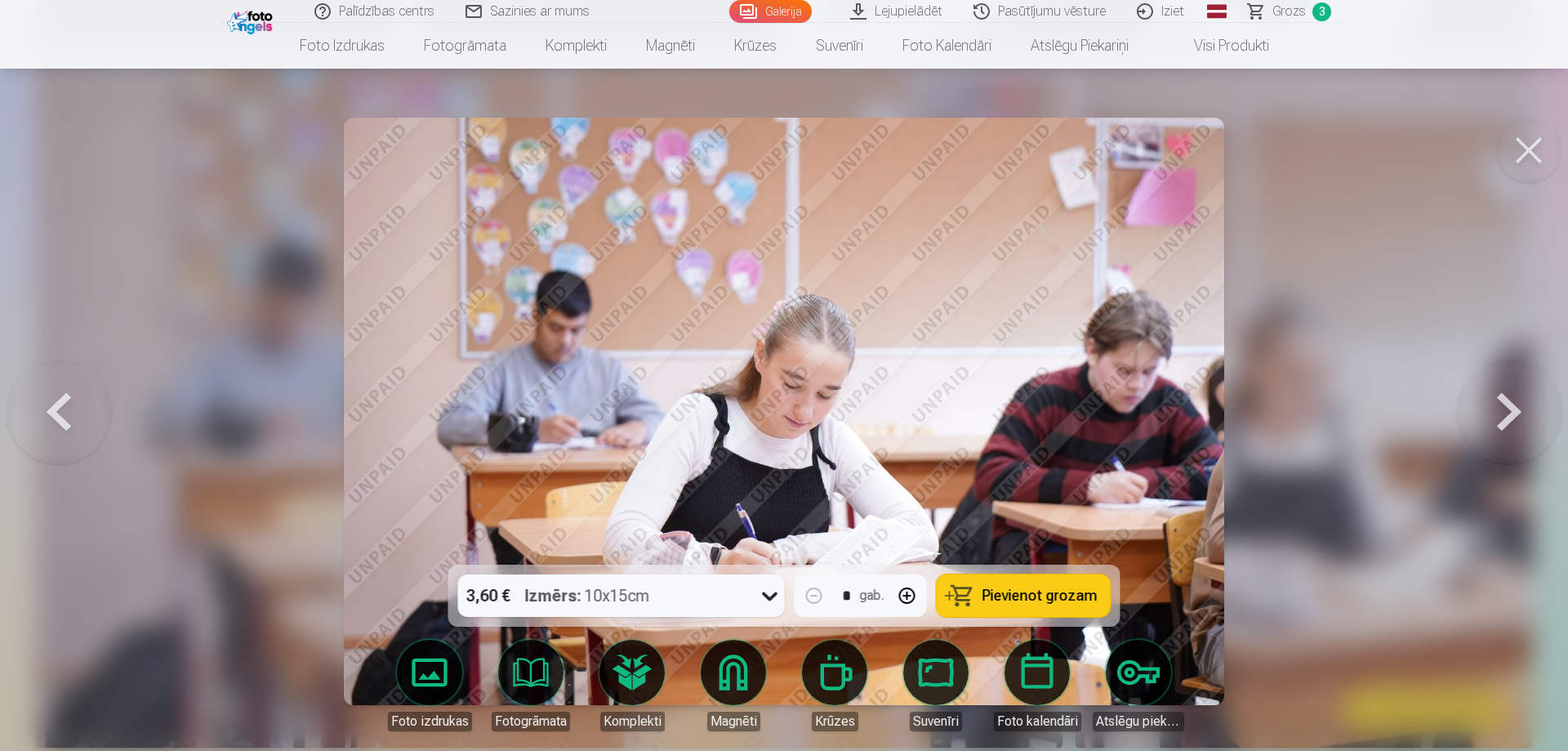
click at [1040, 588] on span "Pievienot grozam" at bounding box center [1040, 595] width 115 height 15
click at [1517, 411] on button at bounding box center [1509, 411] width 104 height 274
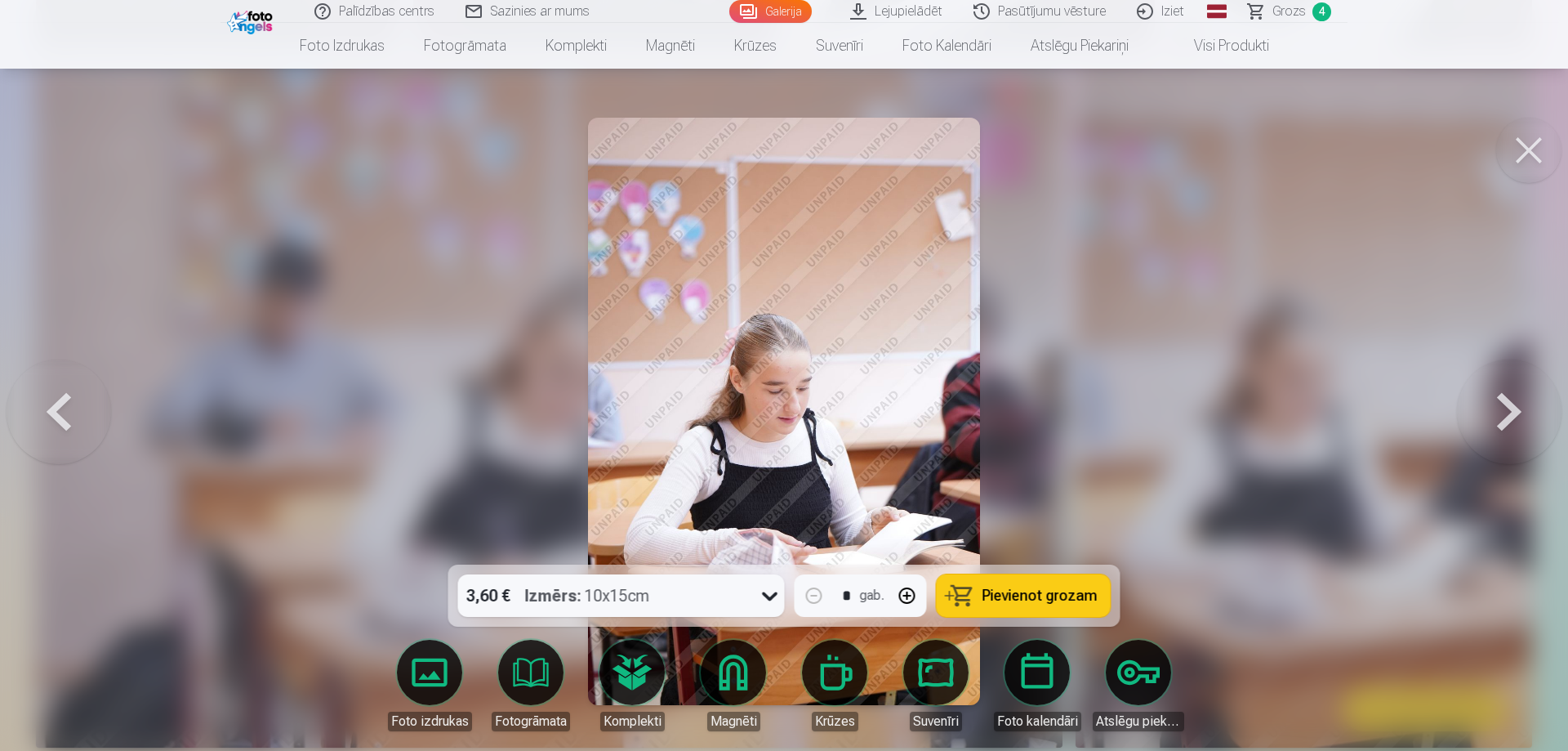
click at [1517, 411] on button at bounding box center [1509, 411] width 104 height 274
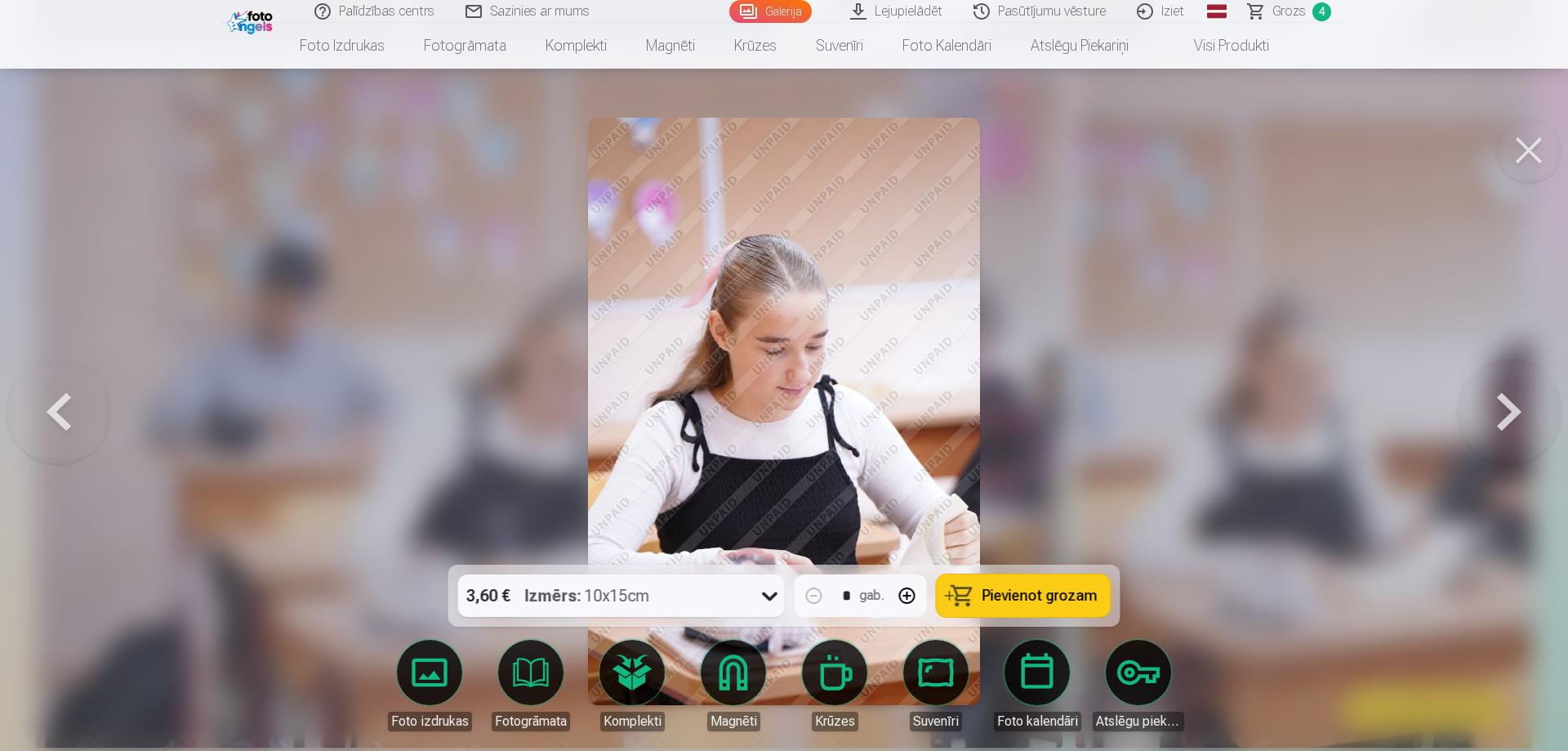
click at [1510, 411] on button at bounding box center [1509, 411] width 104 height 274
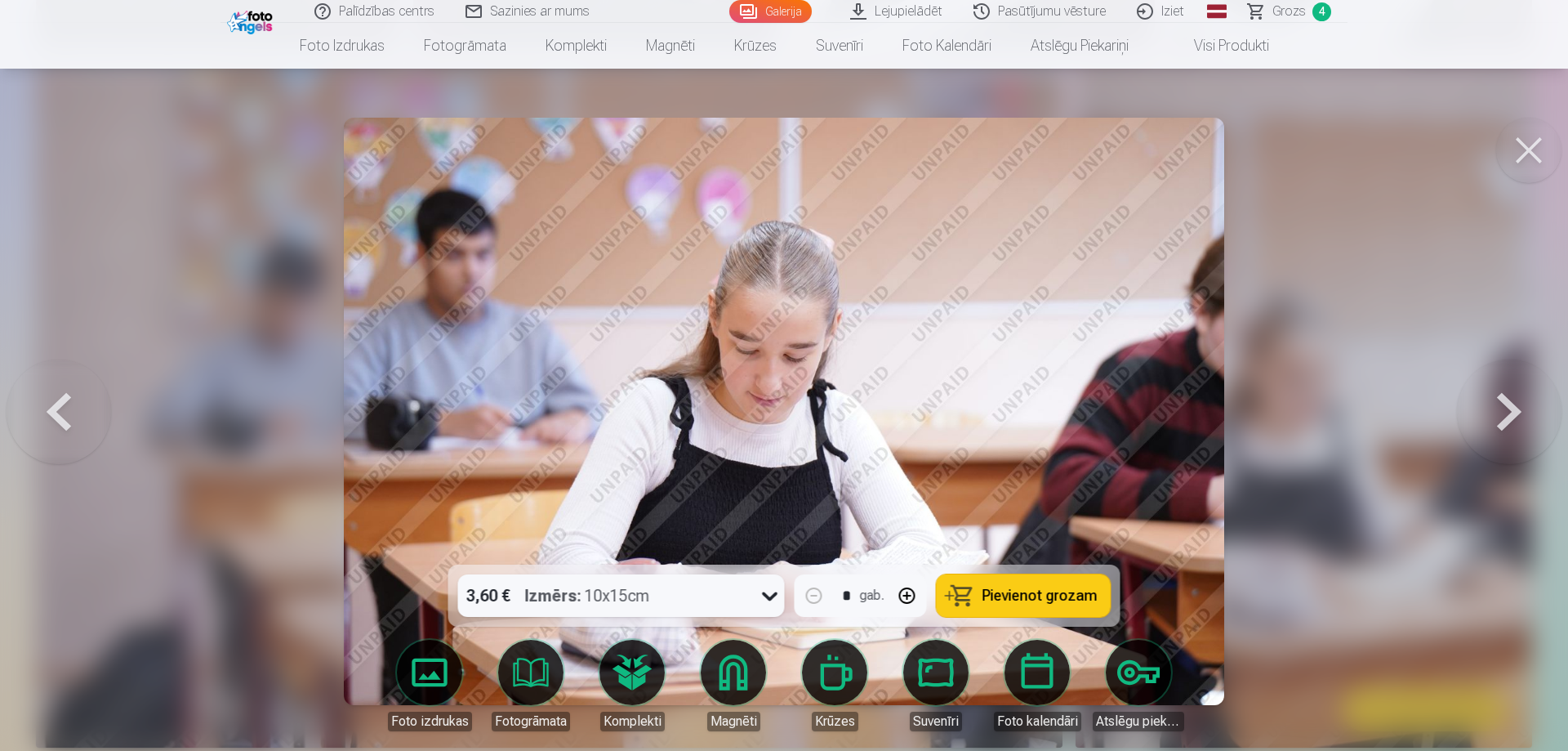
click at [1510, 411] on button at bounding box center [1509, 411] width 104 height 274
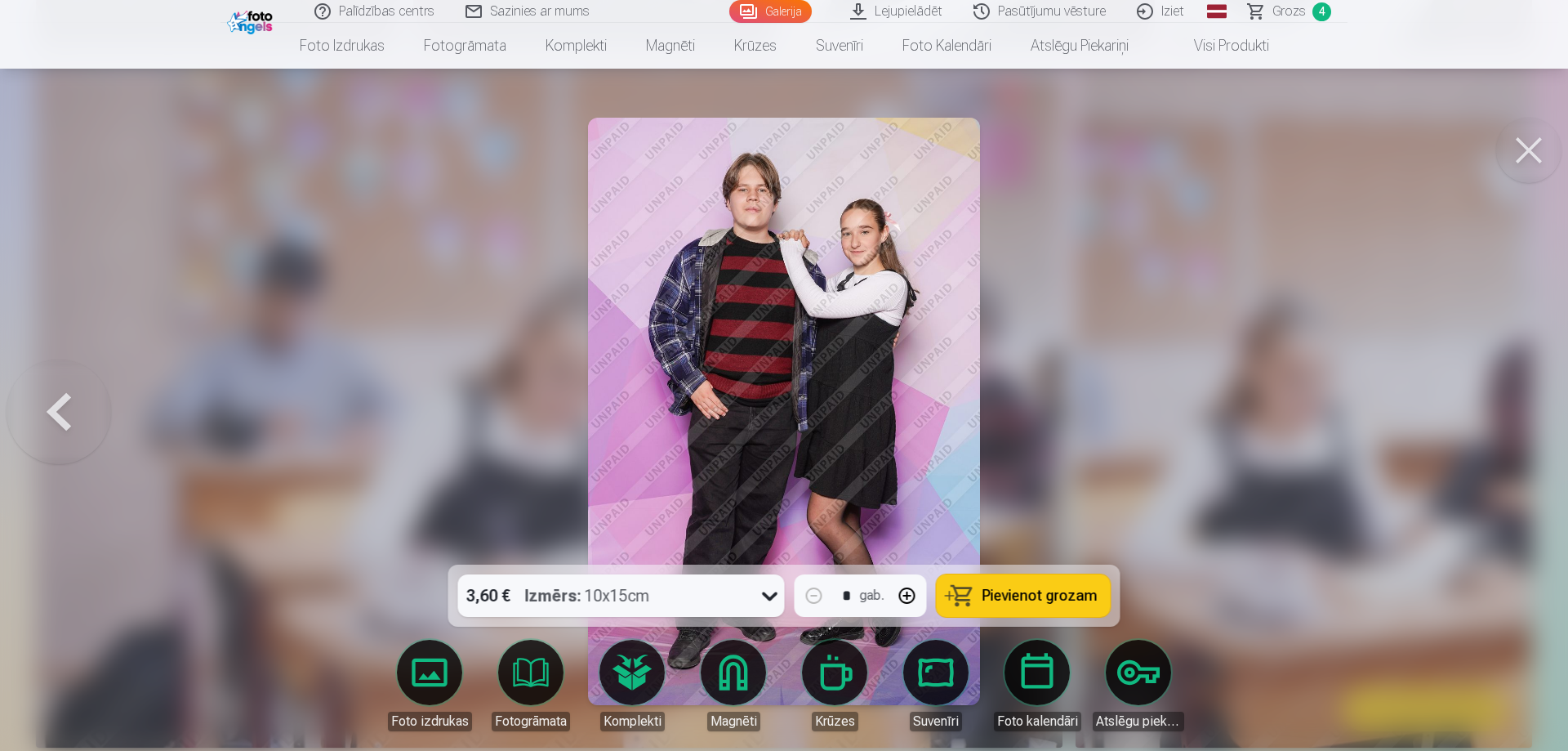
click at [761, 594] on icon at bounding box center [770, 596] width 27 height 27
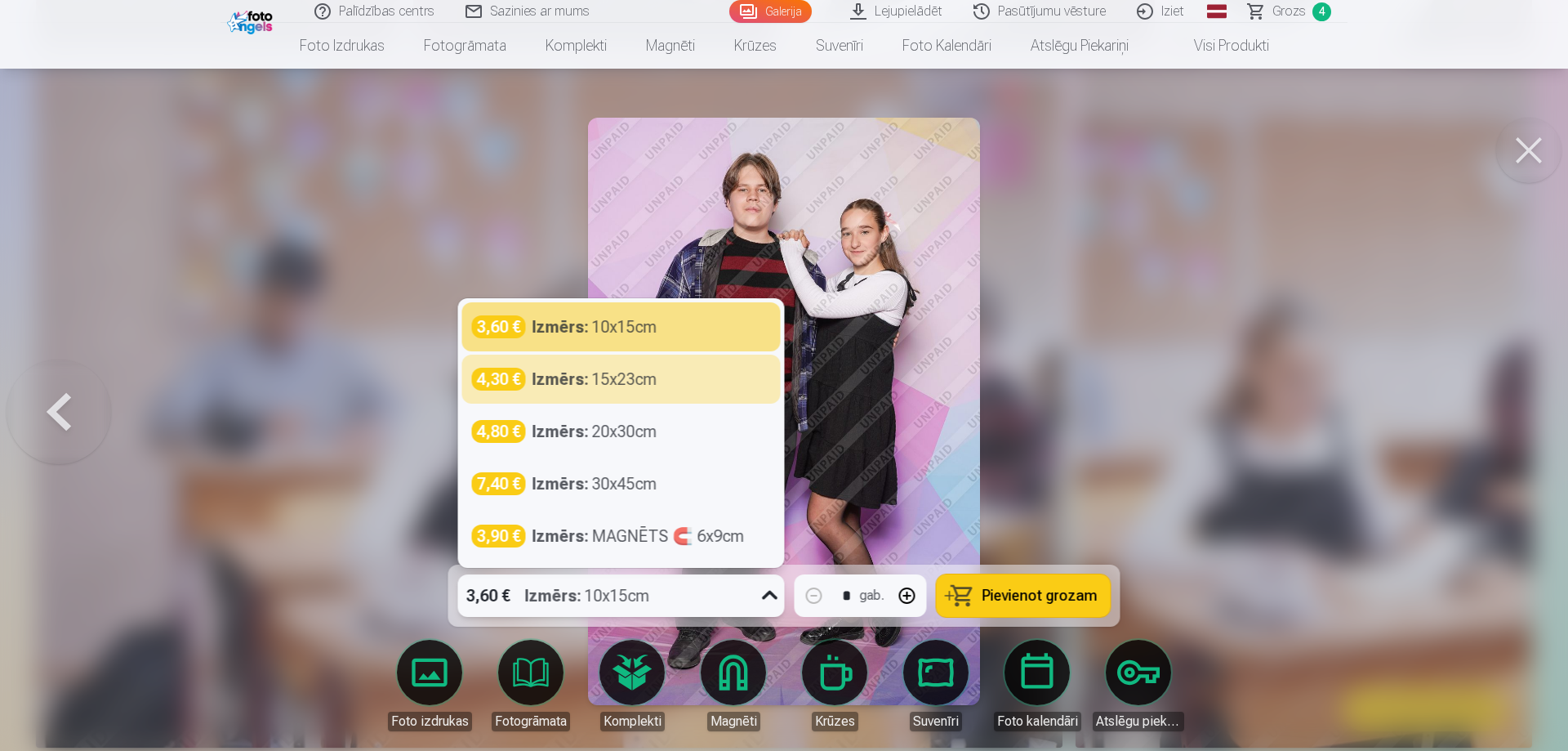
click at [630, 386] on div "Izmērs : 15x23cm" at bounding box center [594, 379] width 125 height 23
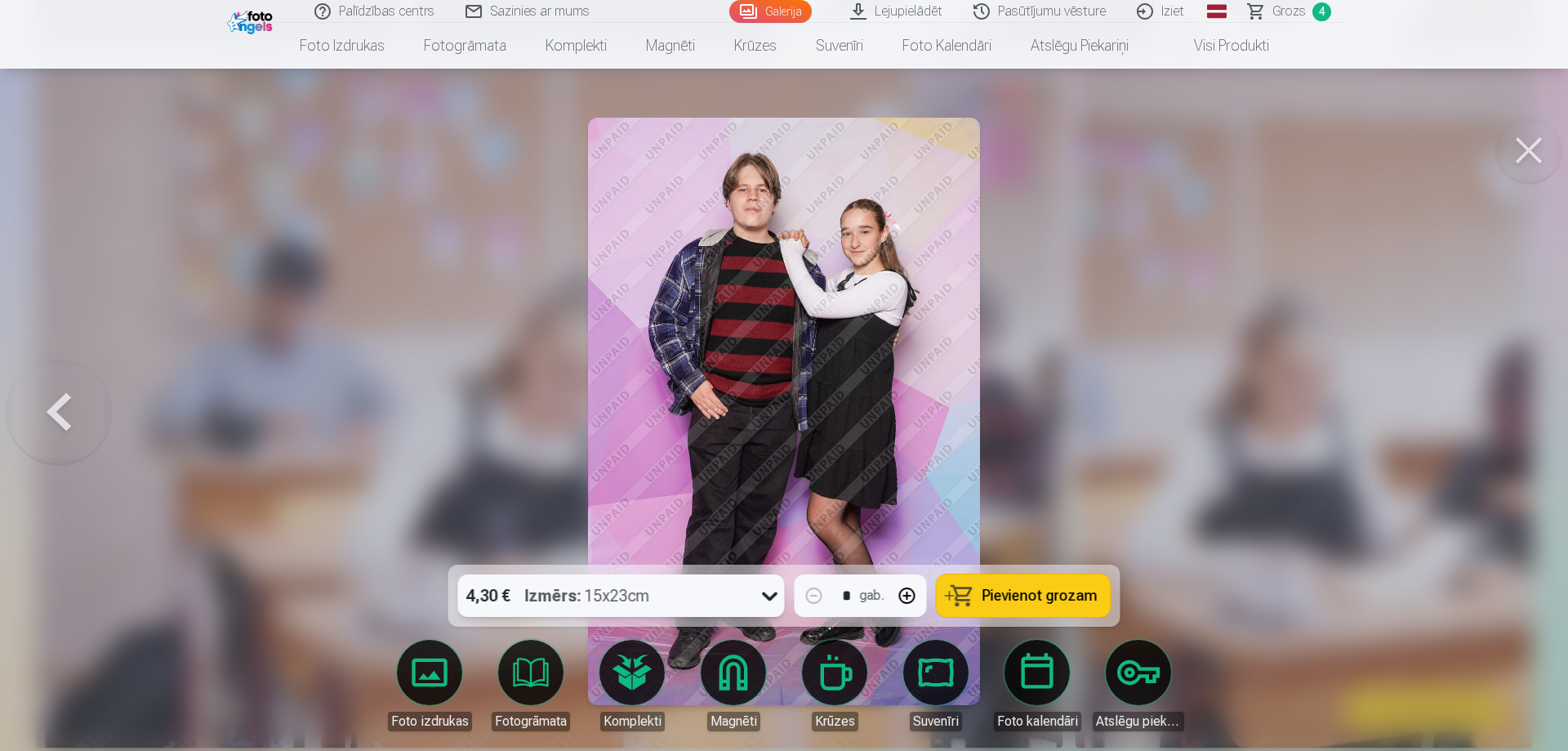
click at [1047, 600] on span "Pievienot grozam" at bounding box center [1040, 595] width 115 height 15
click at [1285, 5] on span "Grozs" at bounding box center [1289, 12] width 34 height 19
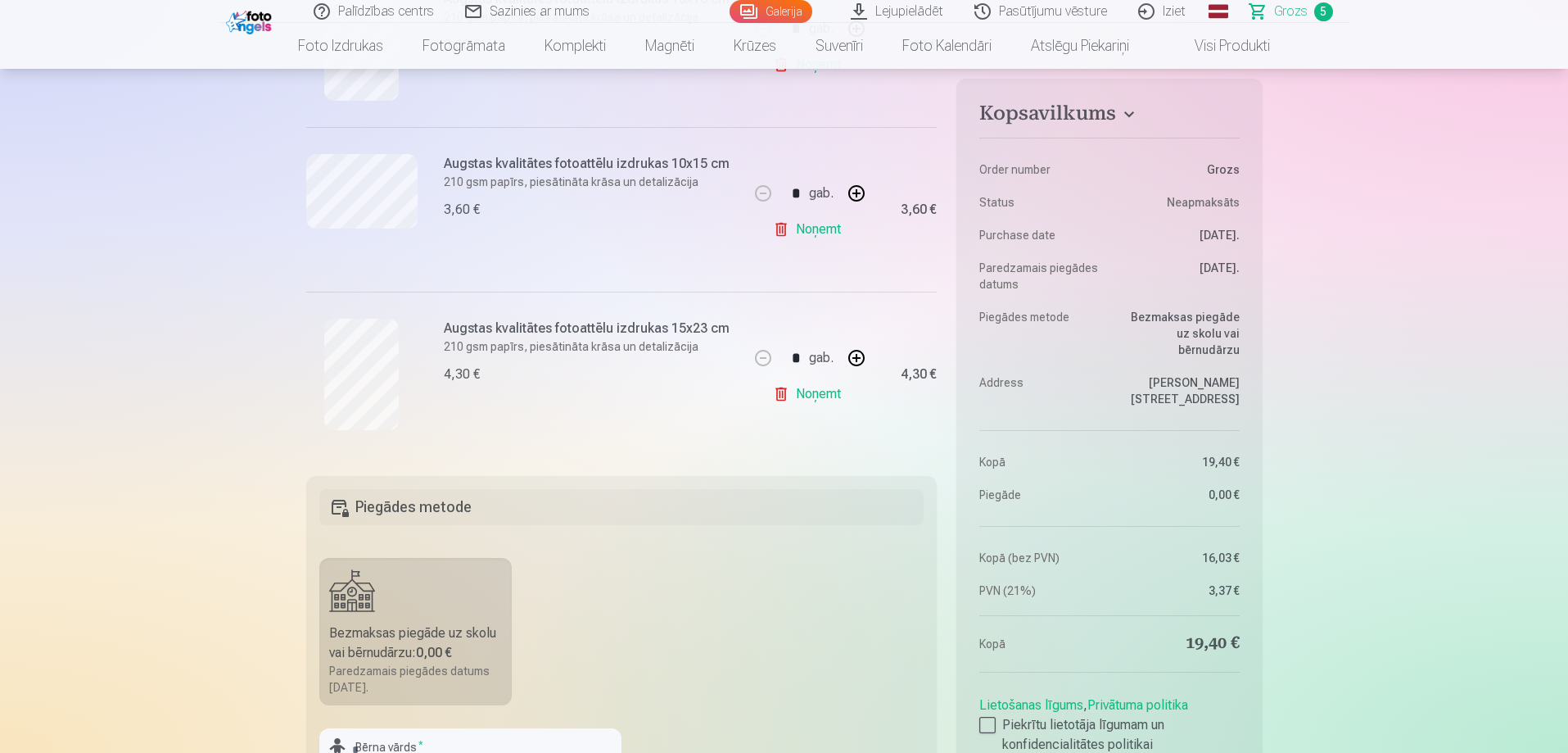
scroll to position [819, 0]
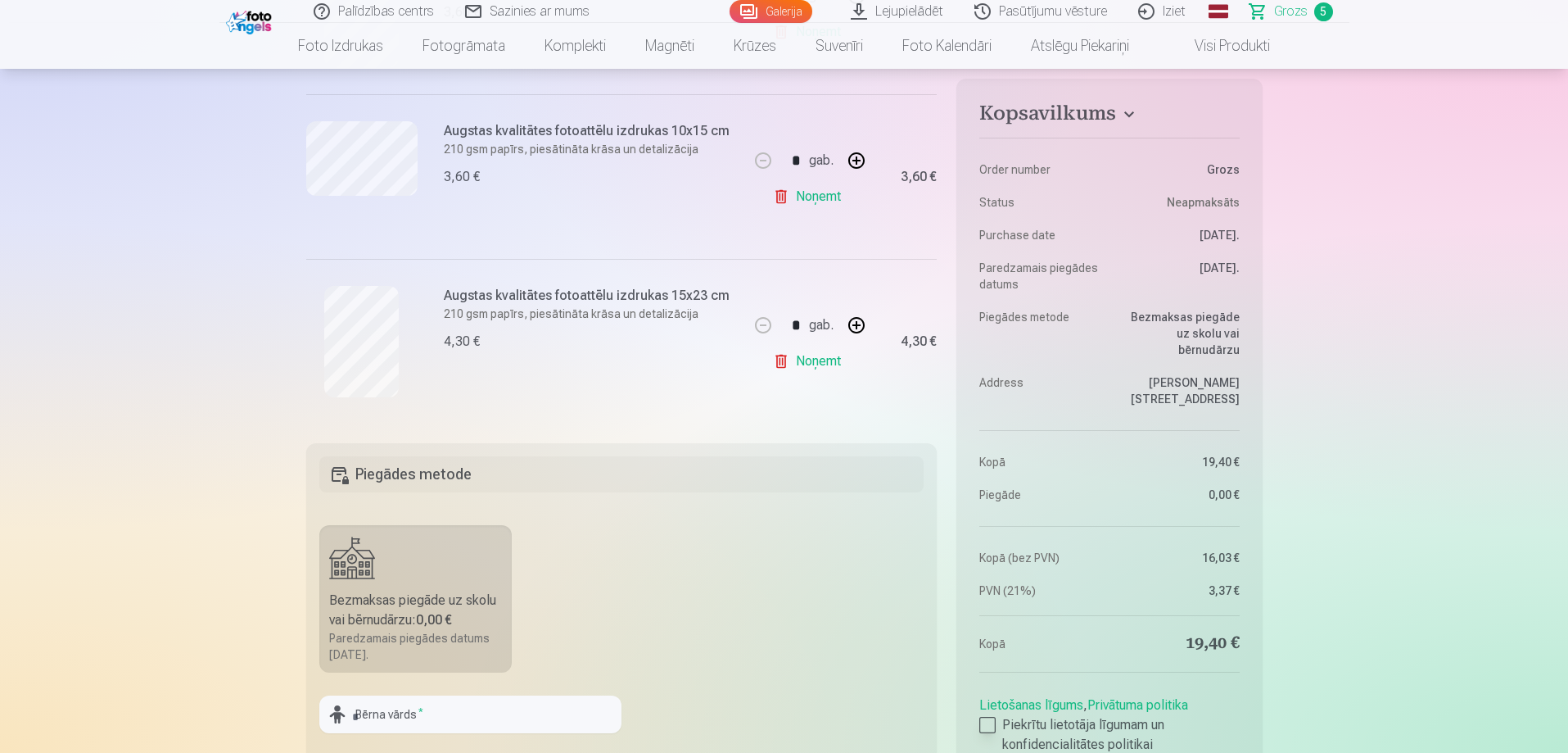
click at [987, 717] on div at bounding box center [987, 725] width 16 height 16
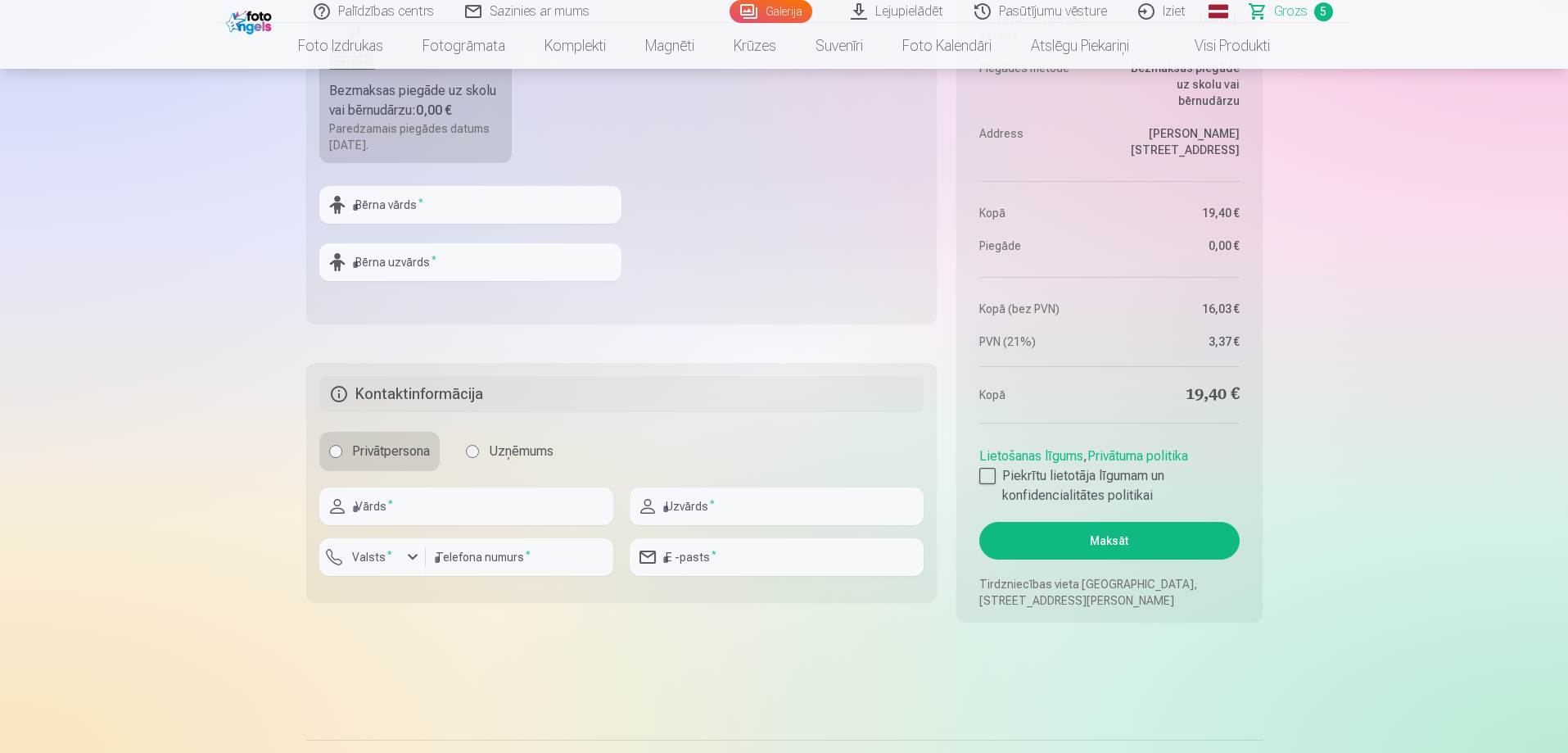
scroll to position [1474, 0]
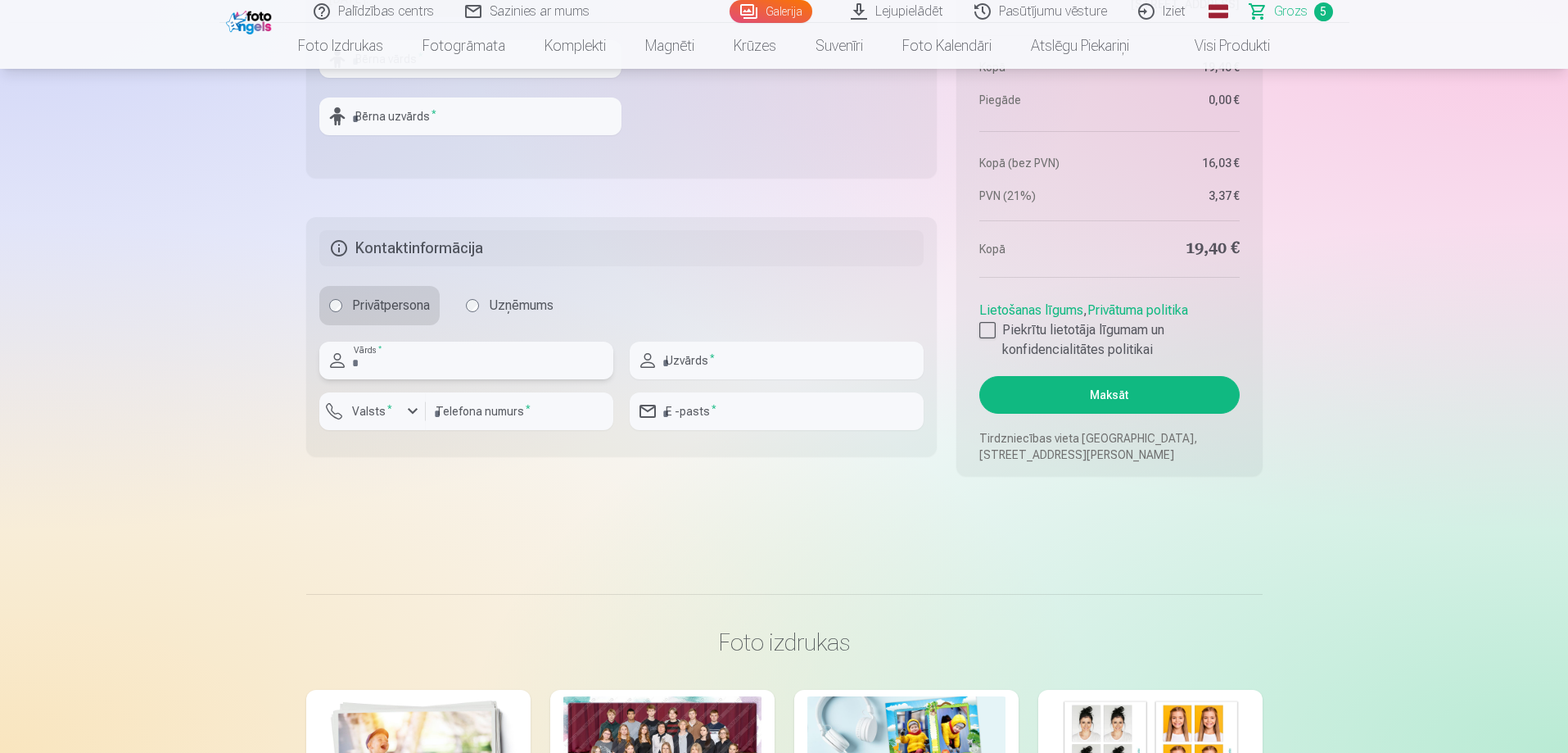
click at [451, 353] on input "text" at bounding box center [466, 361] width 294 height 37
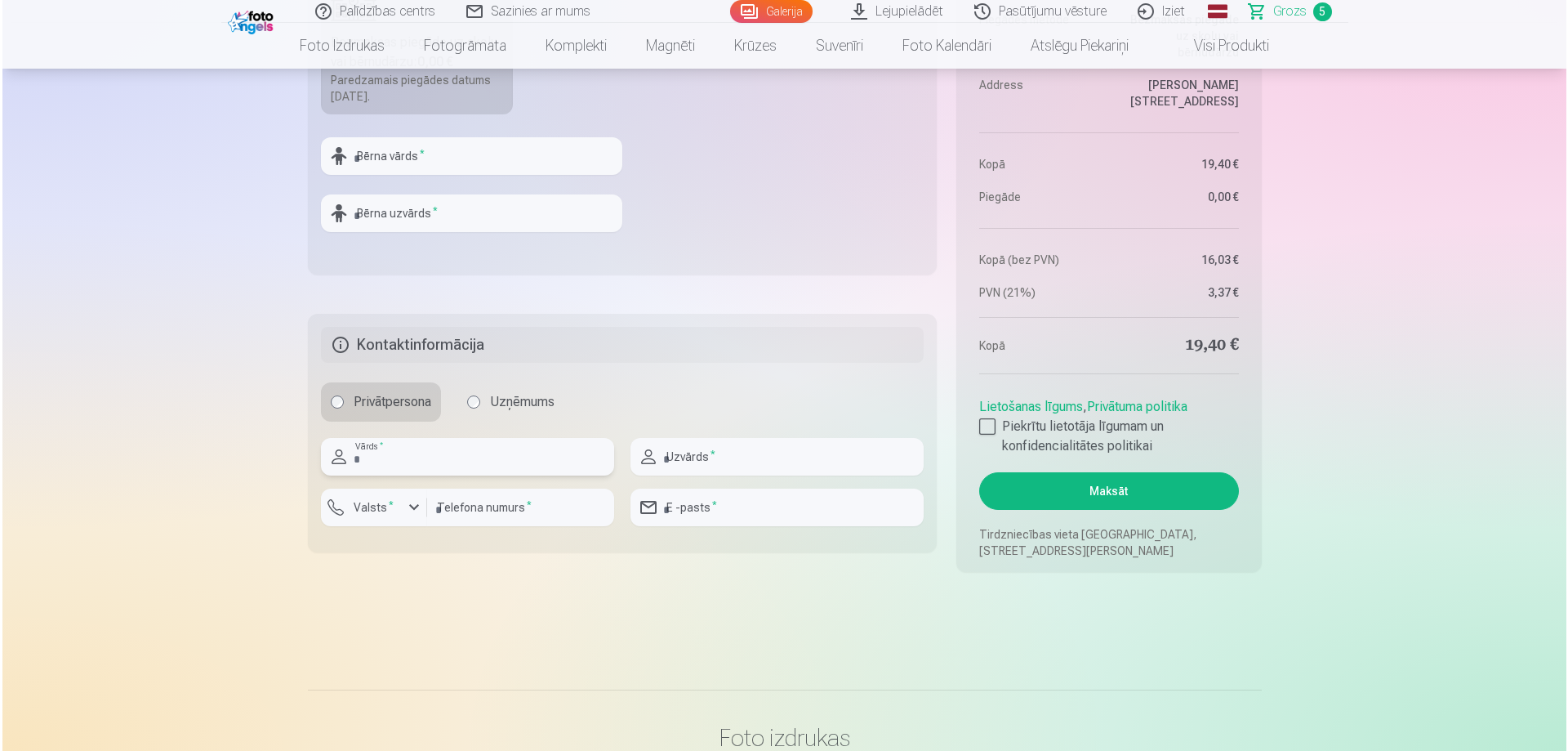
scroll to position [1226, 0]
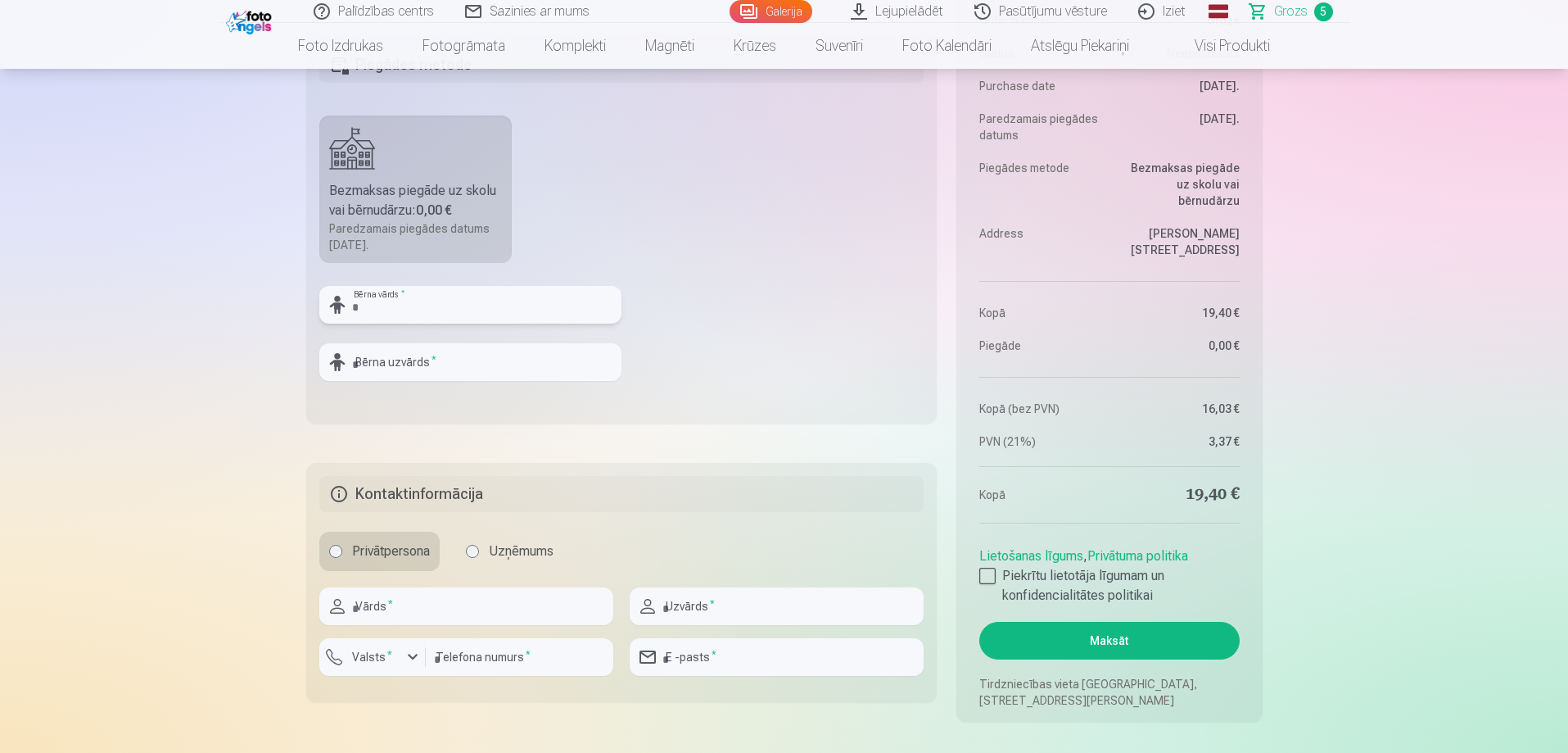
click at [388, 306] on input "text" at bounding box center [471, 305] width 302 height 37
type input "**********"
click at [385, 363] on input "text" at bounding box center [471, 361] width 302 height 37
type input "*****"
click at [462, 606] on input "text" at bounding box center [466, 606] width 294 height 37
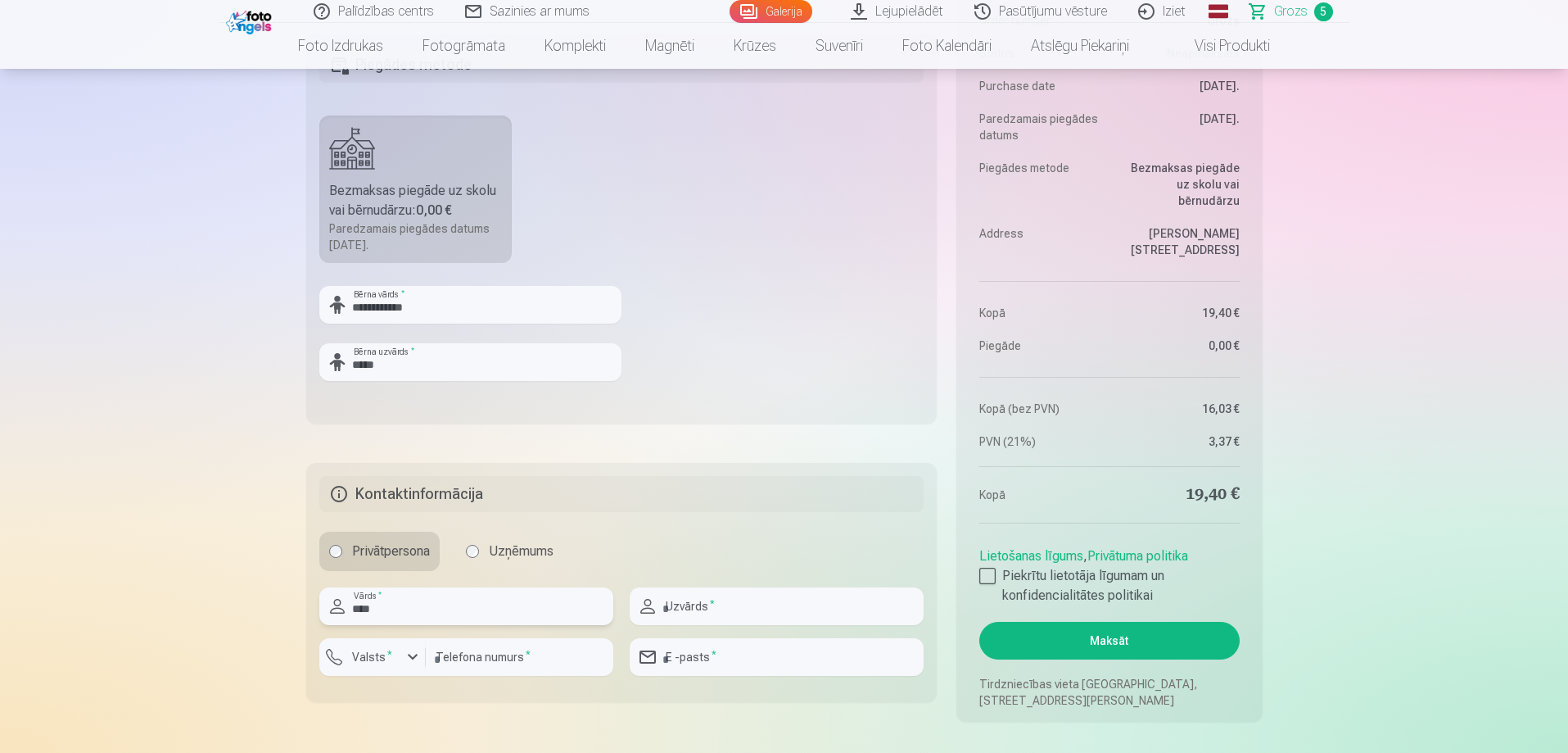
type input "****"
click at [712, 612] on input "text" at bounding box center [776, 606] width 294 height 37
type input "*****"
click at [406, 660] on div "button" at bounding box center [413, 657] width 20 height 20
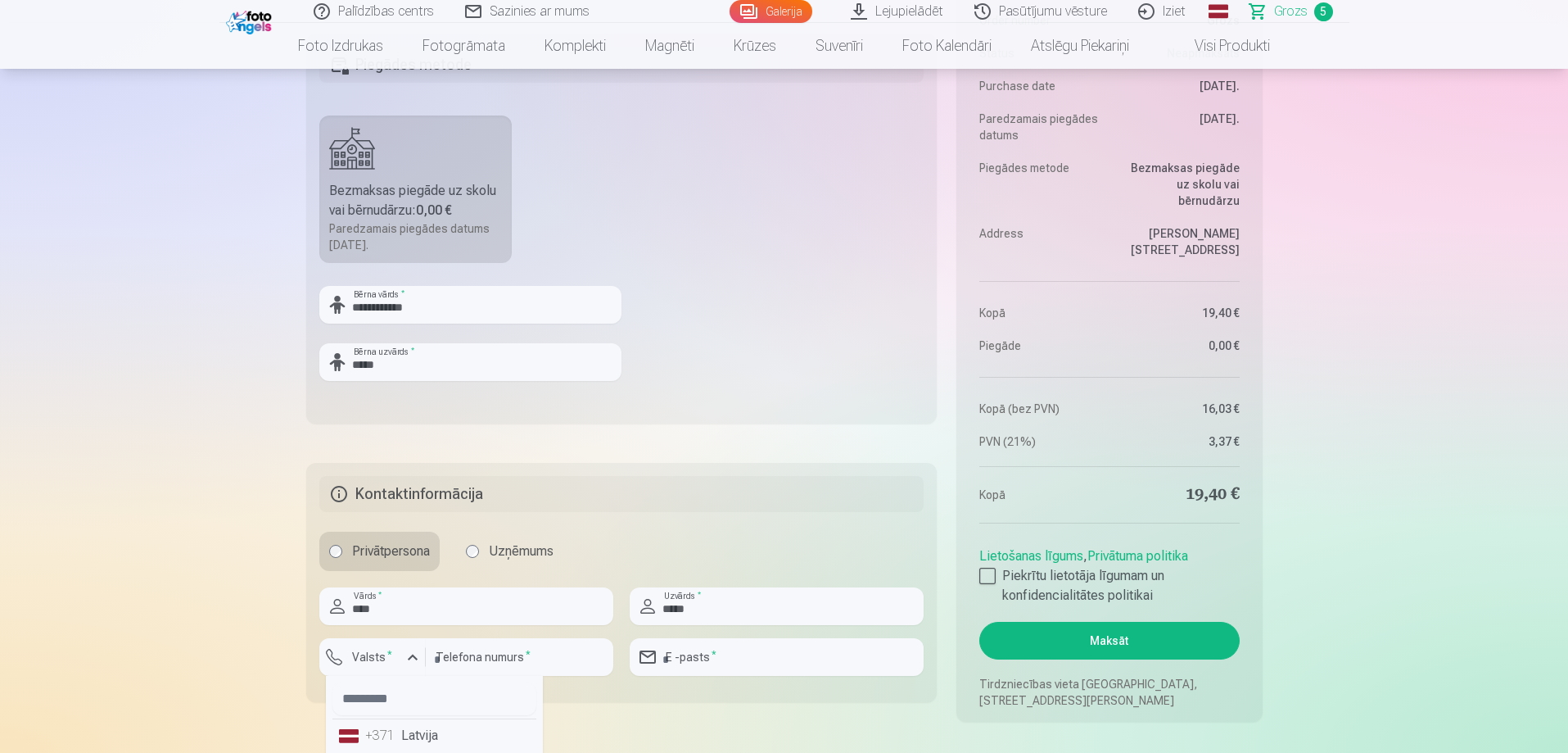
click at [411, 738] on li "+371 Latvija" at bounding box center [434, 735] width 204 height 33
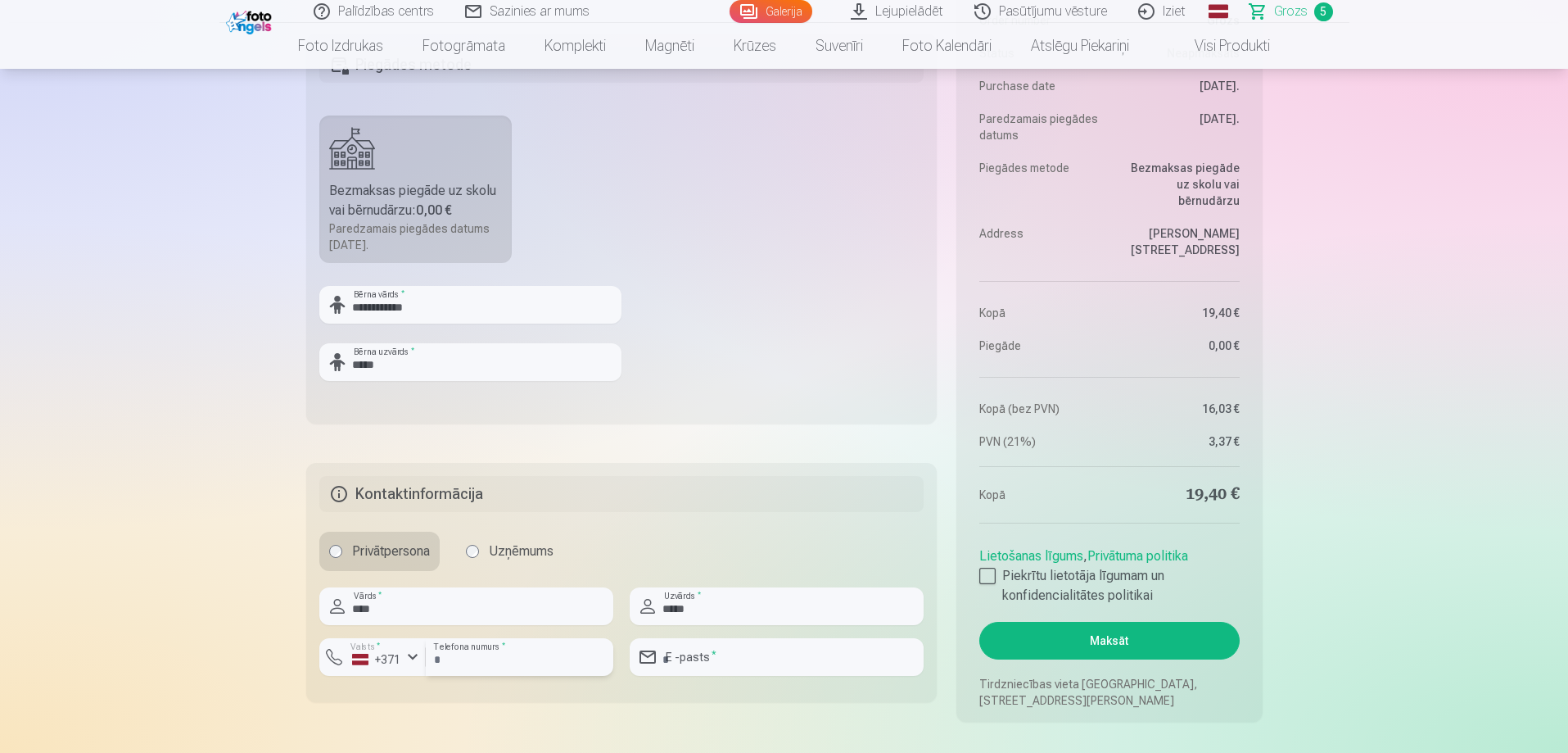
click at [479, 663] on input "number" at bounding box center [519, 657] width 187 height 37
type input "********"
click at [716, 654] on input "email" at bounding box center [776, 657] width 294 height 37
type input "**********"
click at [1057, 647] on button "Maksāt" at bounding box center [1109, 640] width 259 height 37
